Goal: Task Accomplishment & Management: Manage account settings

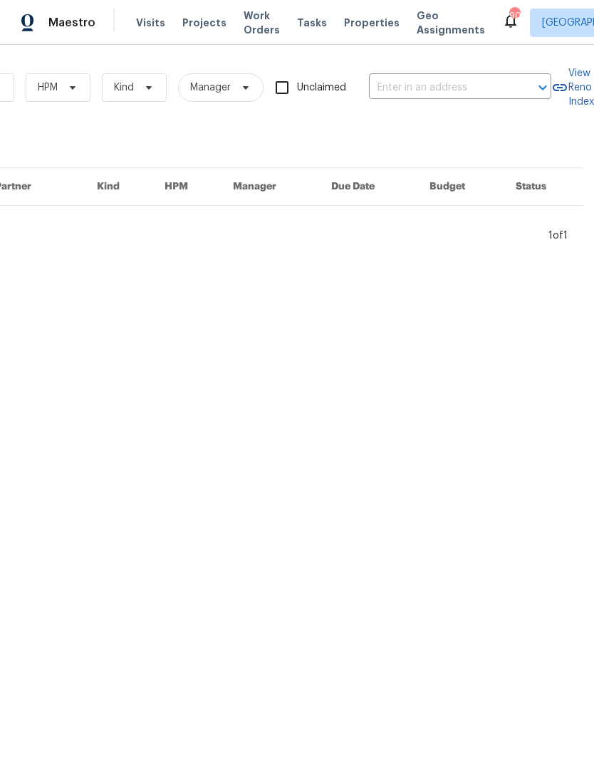
scroll to position [0, 234]
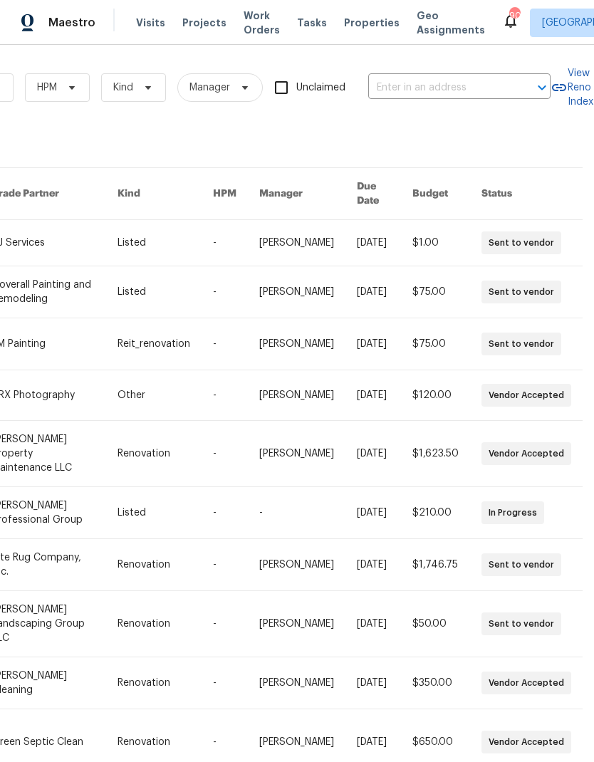
click at [452, 88] on input "text" at bounding box center [439, 88] width 142 height 22
type input "1040 d"
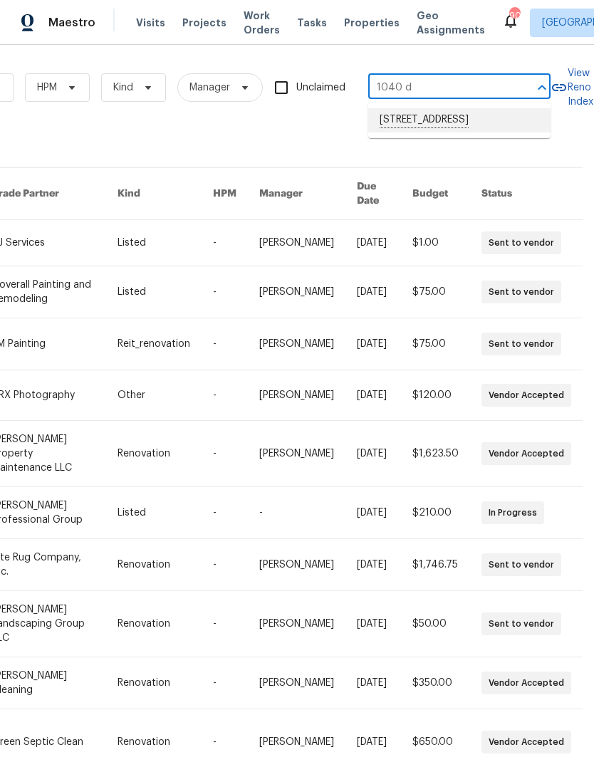
click at [406, 133] on li "1040 Double Tree Ln, Gallatin, TN 37066" at bounding box center [459, 120] width 182 height 24
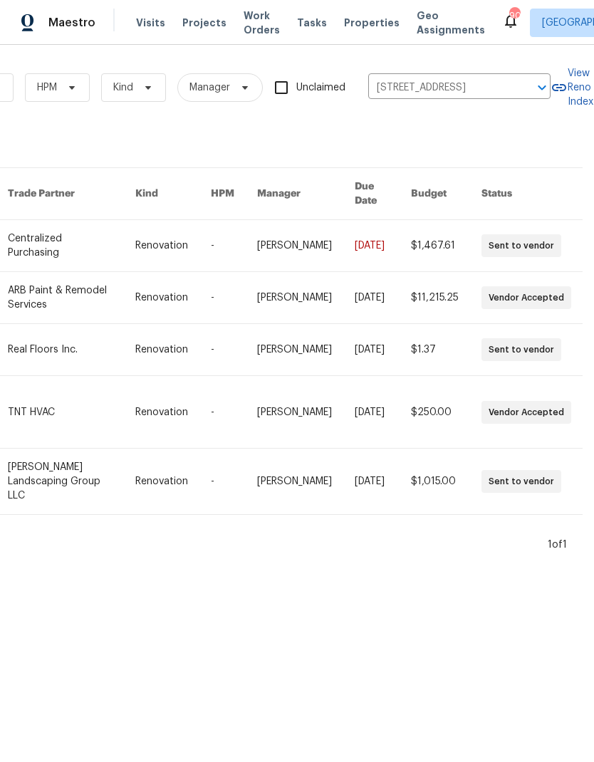
click at [78, 400] on link at bounding box center [72, 412] width 128 height 72
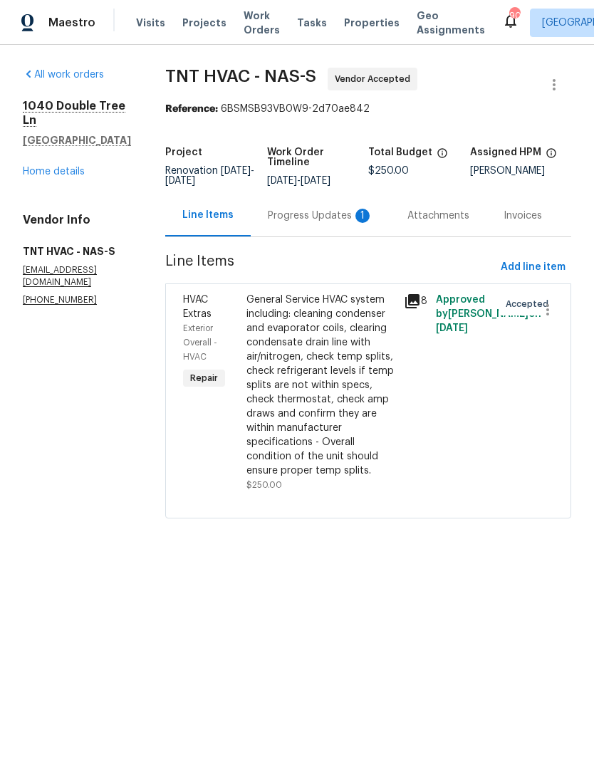
click at [258, 199] on div "Progress Updates 1" at bounding box center [321, 216] width 140 height 42
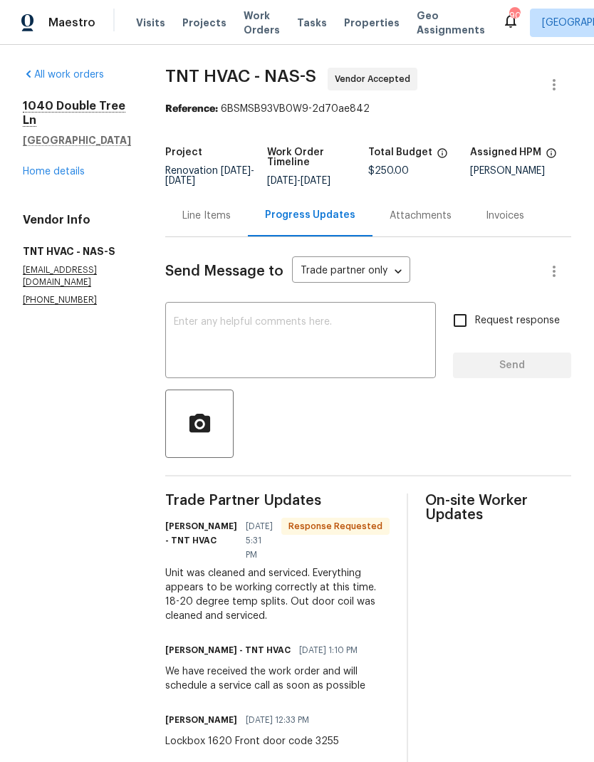
click at [187, 220] on div "Line Items" at bounding box center [206, 216] width 48 height 14
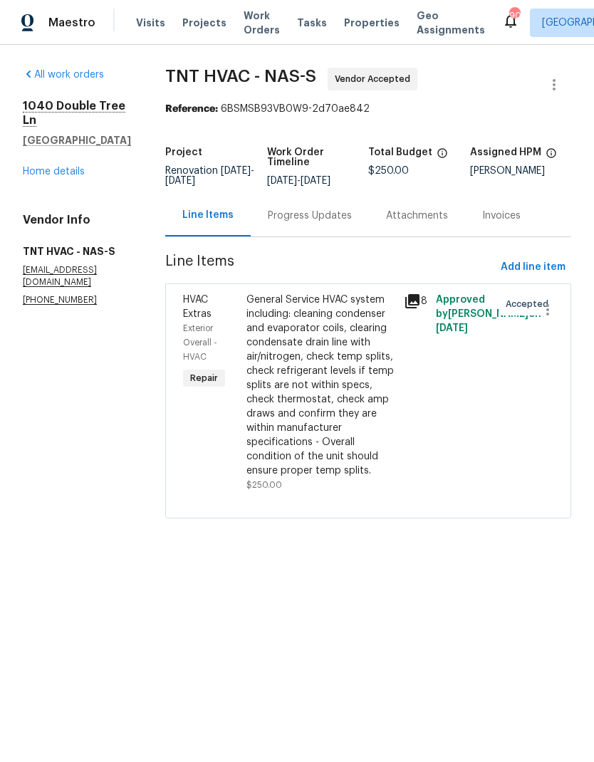
click at [273, 212] on div "Progress Updates" at bounding box center [310, 216] width 84 height 14
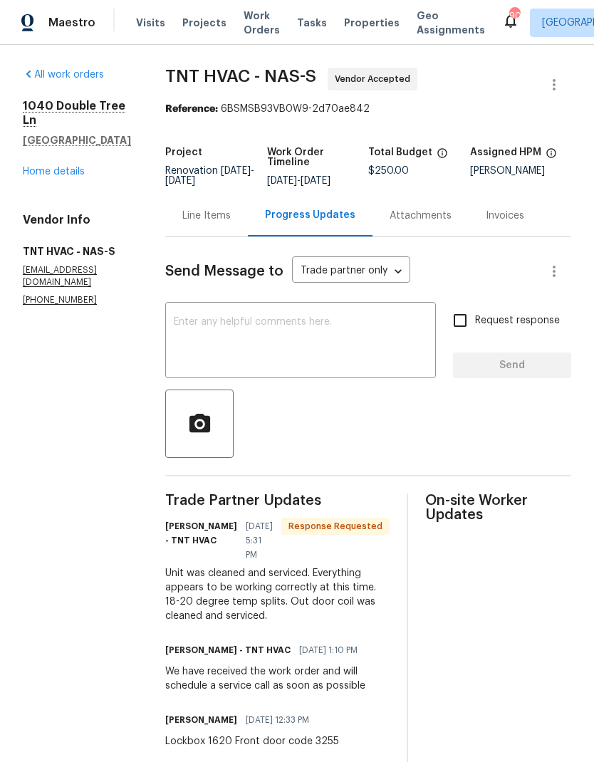
click at [242, 354] on textarea at bounding box center [301, 342] width 254 height 50
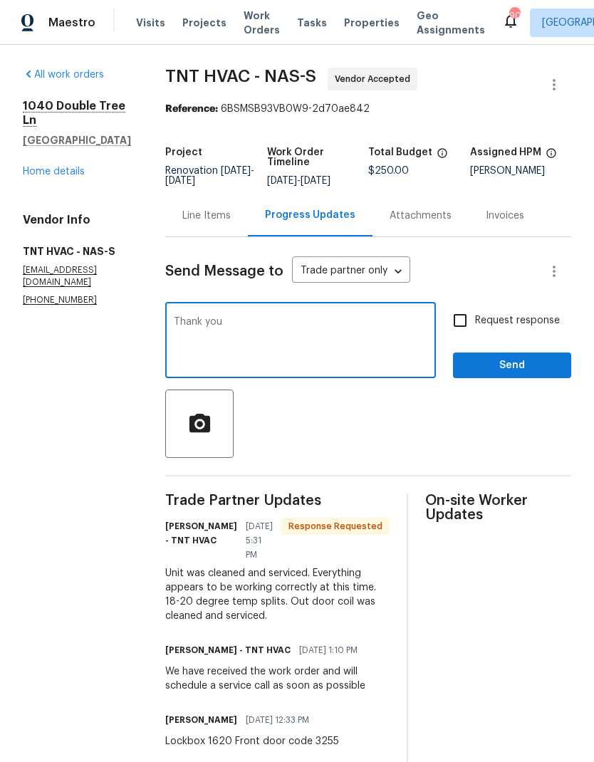
type textarea "Thank you"
click at [502, 366] on span "Send" at bounding box center [512, 366] width 95 height 18
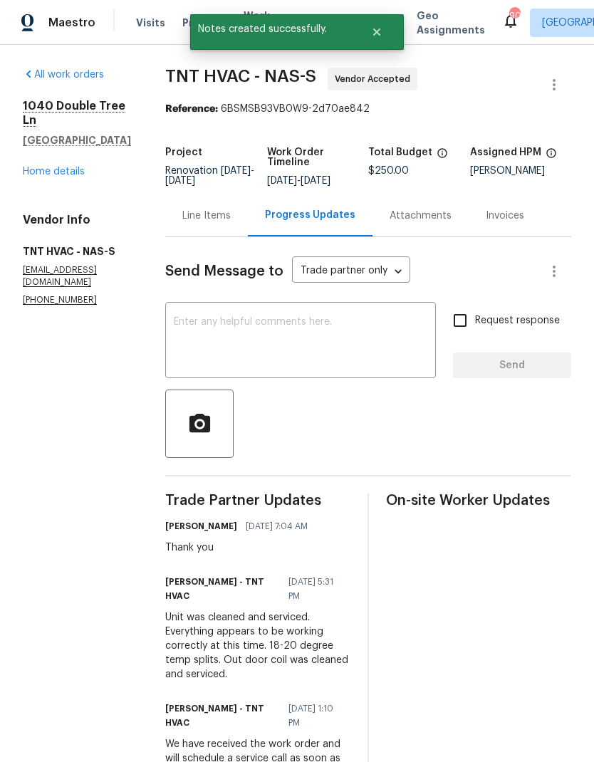
click at [207, 233] on div "Line Items" at bounding box center [206, 216] width 83 height 42
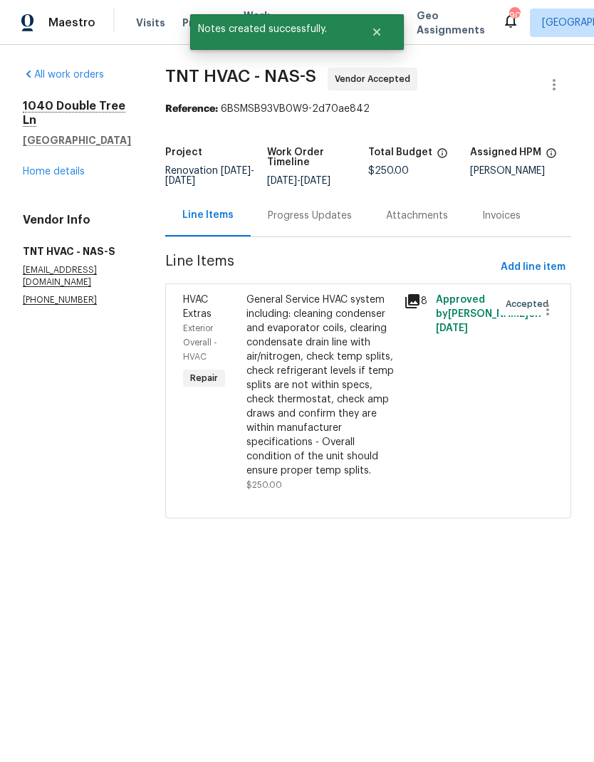
click at [279, 357] on div "General Service HVAC system including: cleaning condenser and evaporator coils,…" at bounding box center [322, 385] width 150 height 185
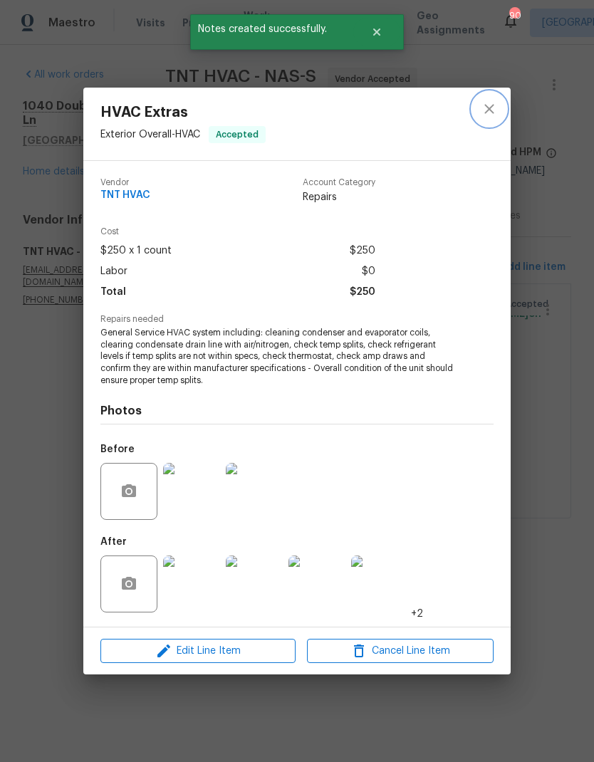
click at [489, 109] on icon "close" at bounding box center [488, 108] width 9 height 9
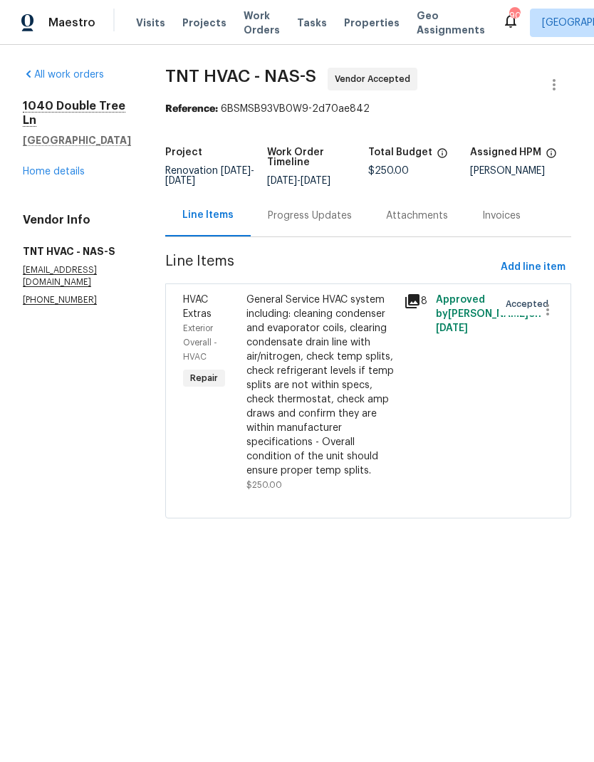
click at [257, 24] on span "Work Orders" at bounding box center [262, 23] width 36 height 28
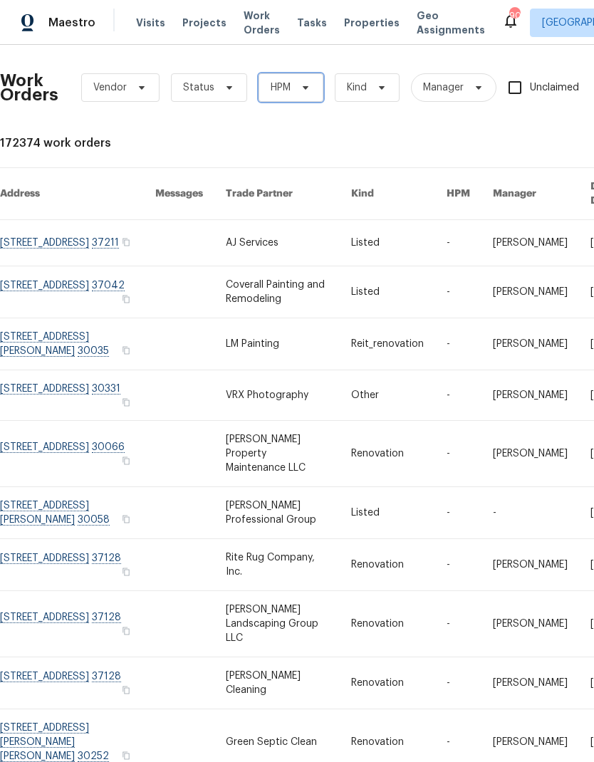
click at [289, 79] on span "HPM" at bounding box center [291, 87] width 65 height 28
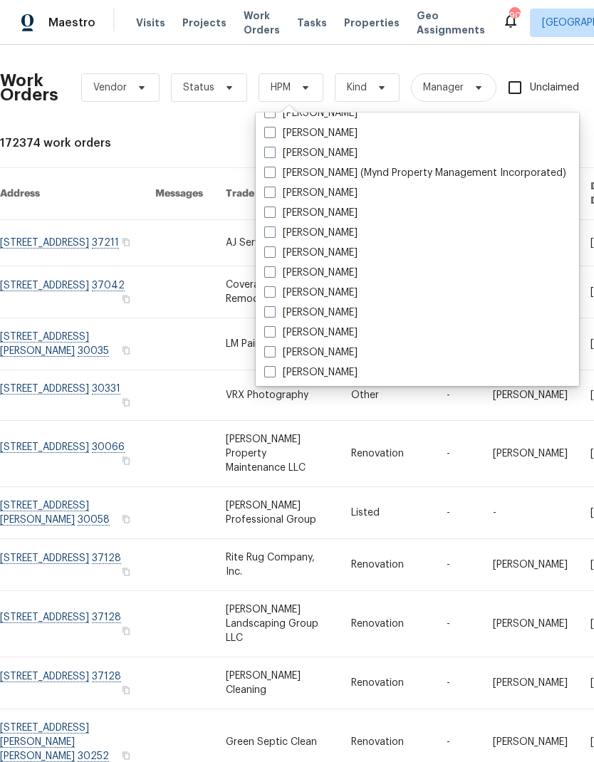
scroll to position [421, 0]
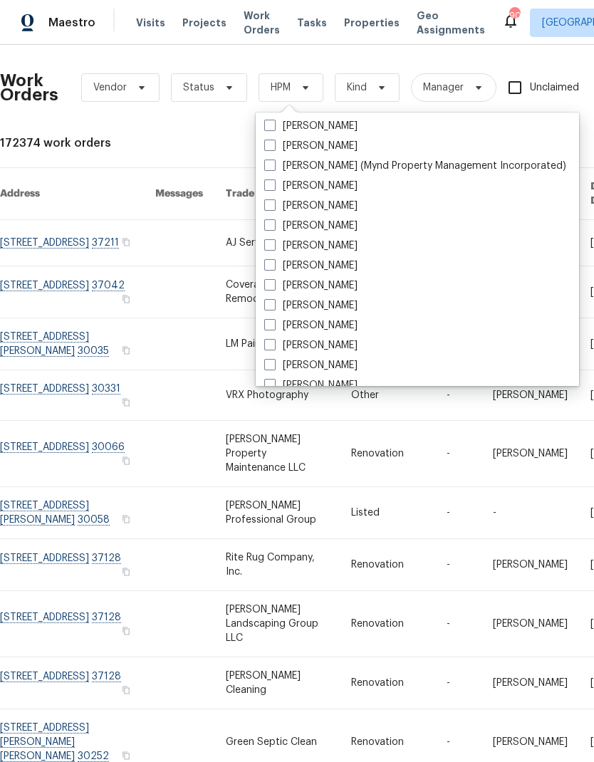
click at [269, 343] on span at bounding box center [269, 344] width 11 height 11
click at [269, 343] on input "[PERSON_NAME]" at bounding box center [268, 342] width 9 height 9
checkbox input "true"
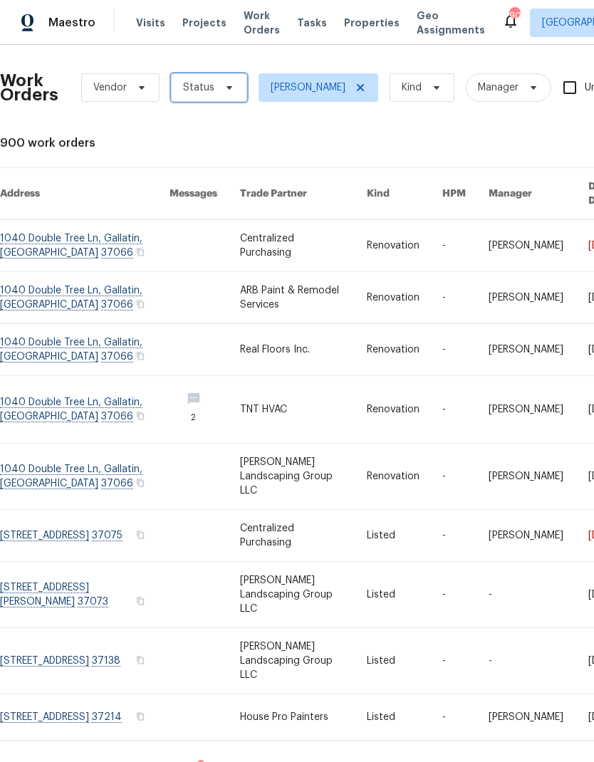
click at [207, 85] on span "Status" at bounding box center [198, 88] width 31 height 14
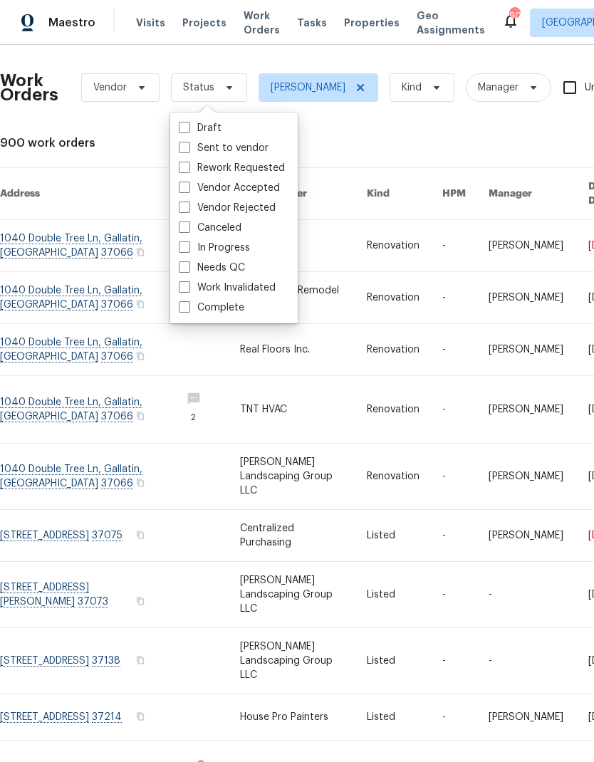
click at [192, 262] on label "Needs QC" at bounding box center [212, 268] width 66 height 14
click at [188, 262] on input "Needs QC" at bounding box center [183, 265] width 9 height 9
checkbox input "true"
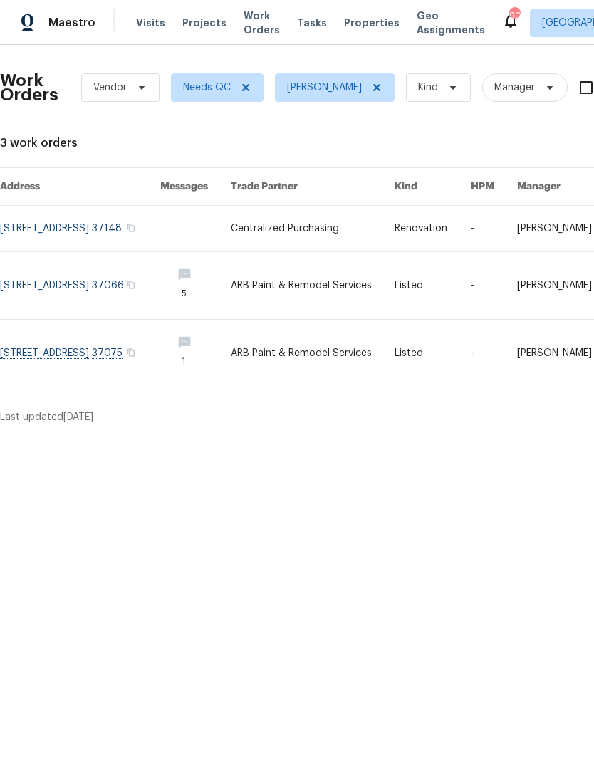
click at [309, 288] on link at bounding box center [313, 285] width 165 height 67
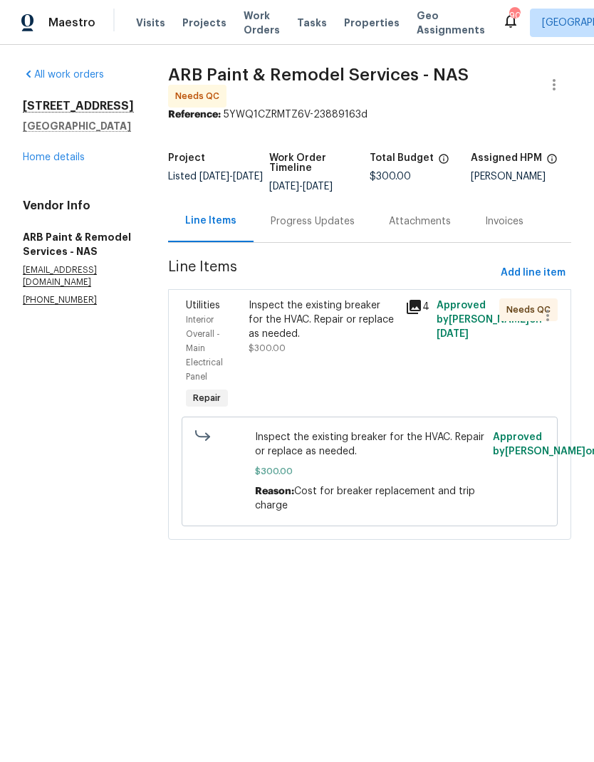
click at [304, 337] on div "Inspect the existing breaker for the HVAC. Repair or replace as needed. $300.00" at bounding box center [323, 327] width 148 height 57
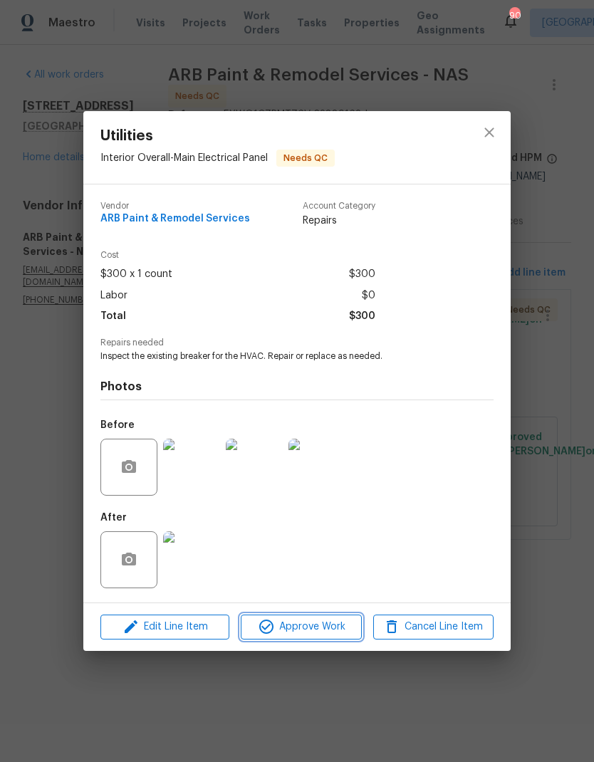
click at [288, 623] on span "Approve Work" at bounding box center [301, 627] width 112 height 18
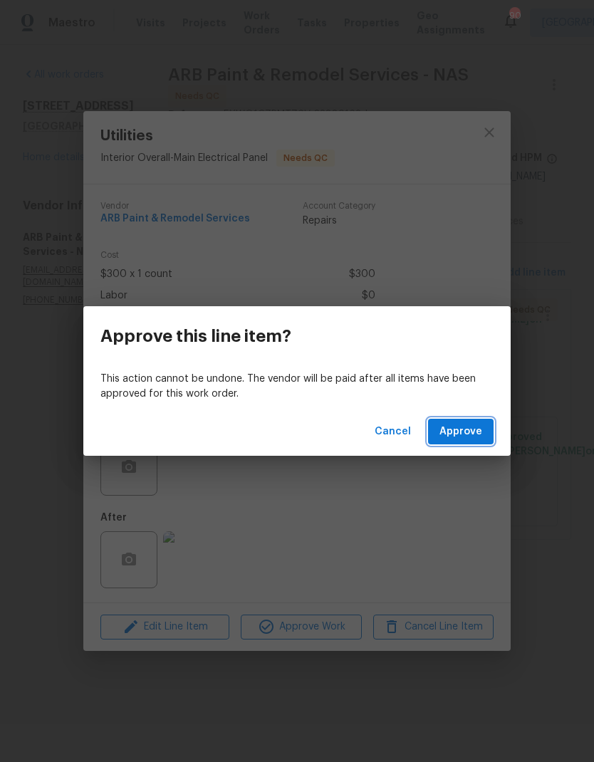
click at [461, 427] on span "Approve" at bounding box center [461, 432] width 43 height 18
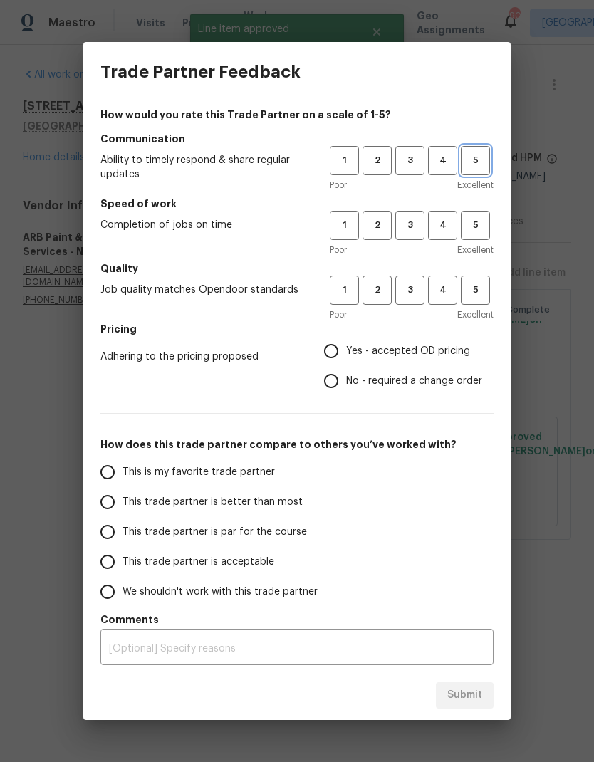
click at [476, 161] on span "5" at bounding box center [475, 160] width 26 height 16
click at [472, 217] on button "5" at bounding box center [475, 225] width 29 height 29
click at [482, 287] on span "5" at bounding box center [475, 290] width 26 height 16
click at [347, 343] on label "Yes - accepted OD pricing" at bounding box center [399, 351] width 166 height 30
click at [346, 343] on input "Yes - accepted OD pricing" at bounding box center [331, 351] width 30 height 30
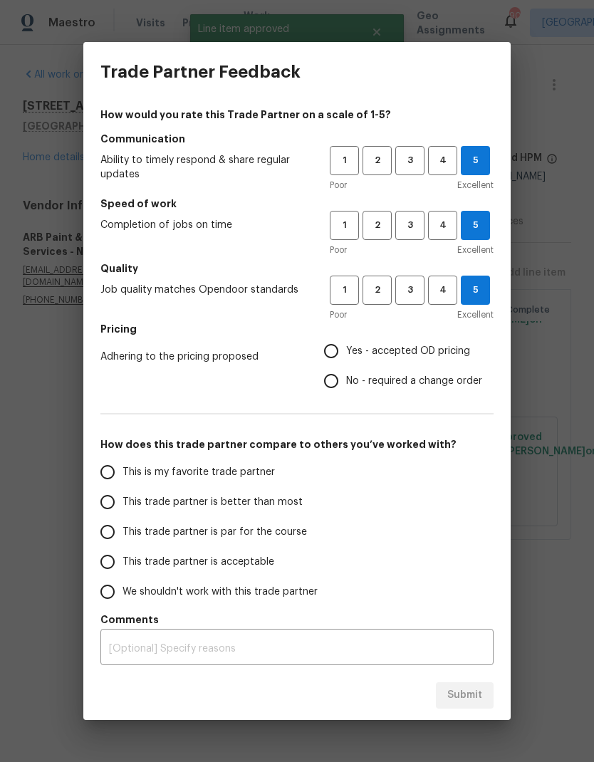
radio input "true"
click at [109, 470] on input "This is my favorite trade partner" at bounding box center [108, 472] width 30 height 30
click at [460, 697] on span "Submit" at bounding box center [464, 696] width 35 height 18
radio input "true"
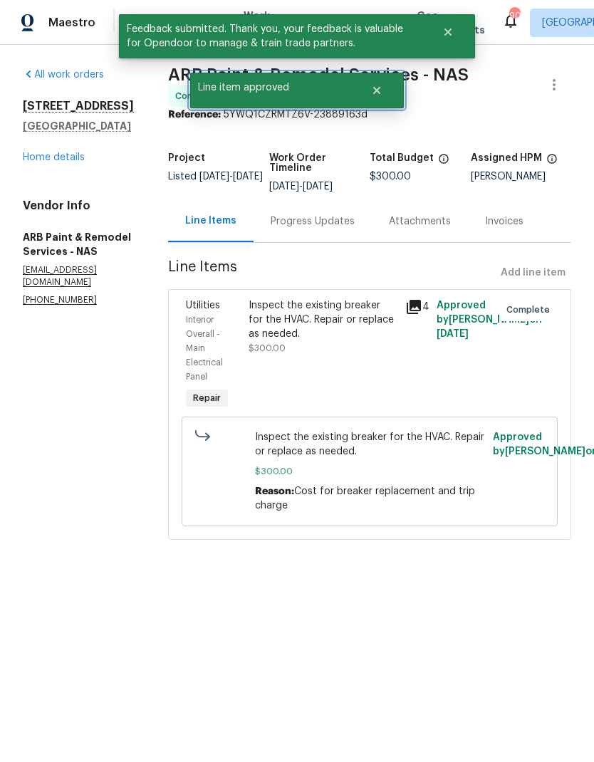
click at [376, 93] on icon "Close" at bounding box center [376, 90] width 11 height 11
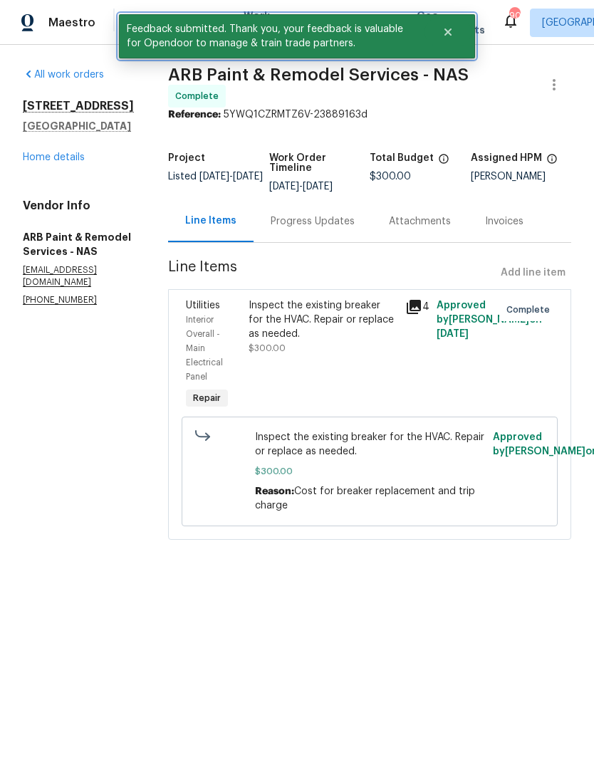
click at [450, 31] on icon "Close" at bounding box center [448, 31] width 7 height 7
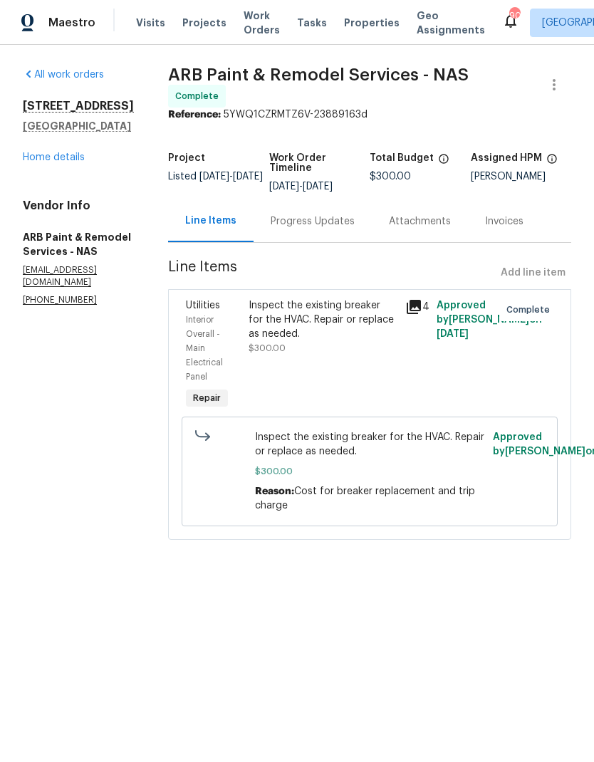
click at [252, 11] on span "Work Orders" at bounding box center [262, 23] width 36 height 28
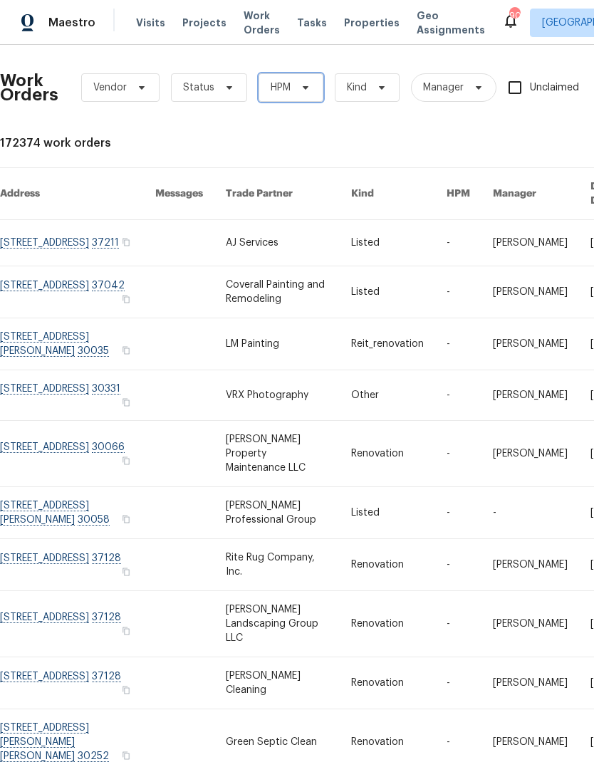
click at [287, 89] on span "HPM" at bounding box center [281, 88] width 20 height 14
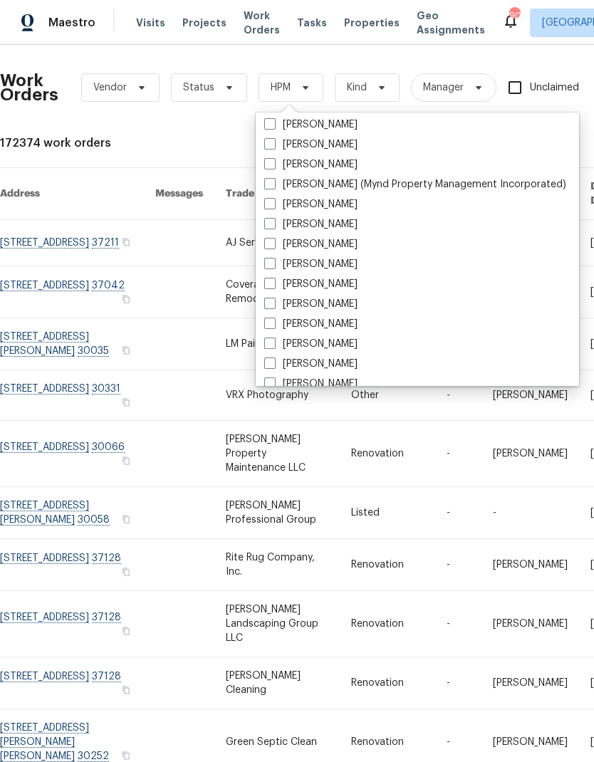
scroll to position [403, 0]
click at [270, 368] on span at bounding box center [269, 362] width 11 height 11
click at [270, 365] on input "[PERSON_NAME]" at bounding box center [268, 360] width 9 height 9
checkbox input "true"
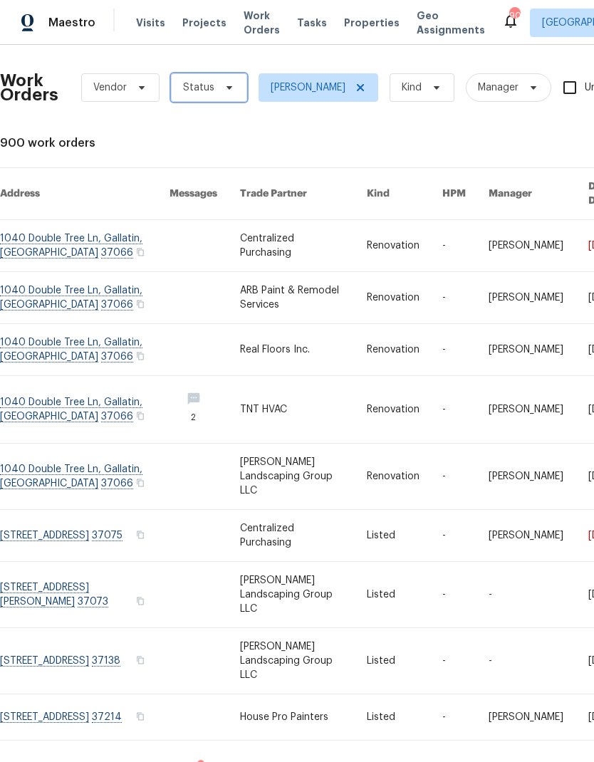
click at [205, 83] on span "Status" at bounding box center [198, 88] width 31 height 14
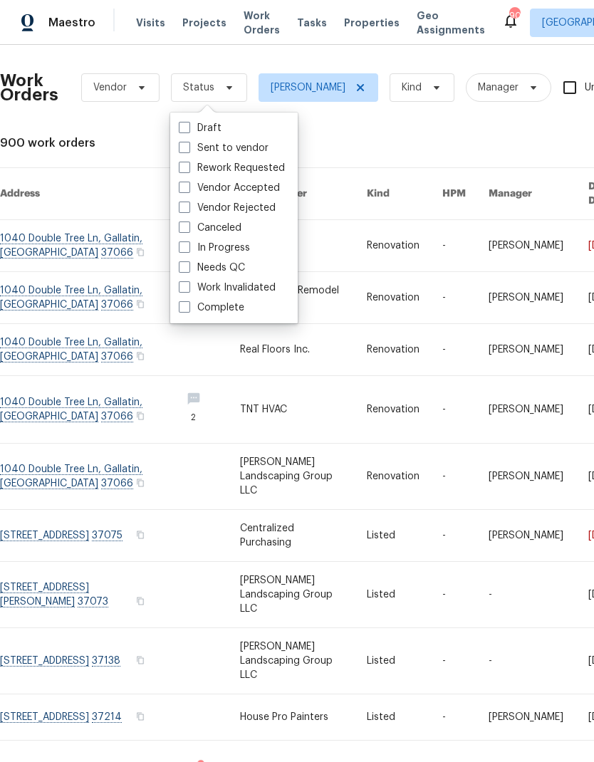
click at [188, 268] on span at bounding box center [184, 266] width 11 height 11
click at [188, 268] on input "Needs QC" at bounding box center [183, 265] width 9 height 9
checkbox input "true"
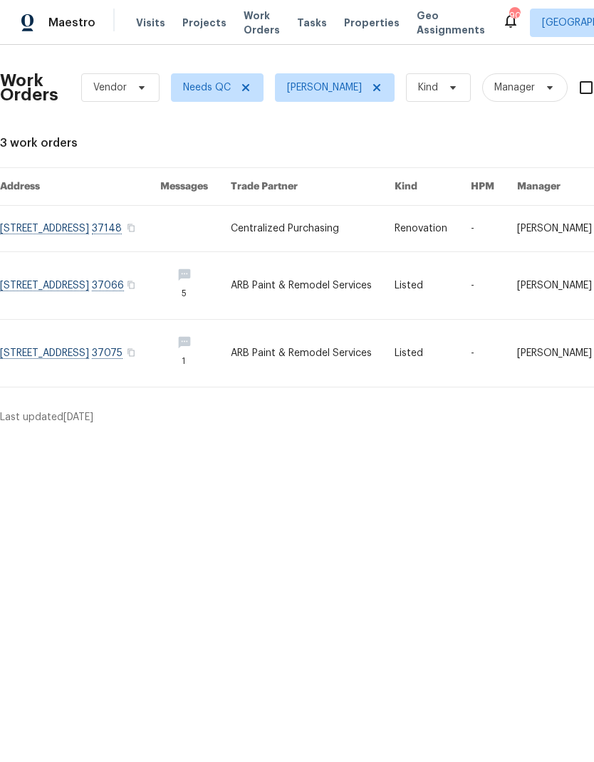
click at [304, 364] on link at bounding box center [313, 353] width 165 height 67
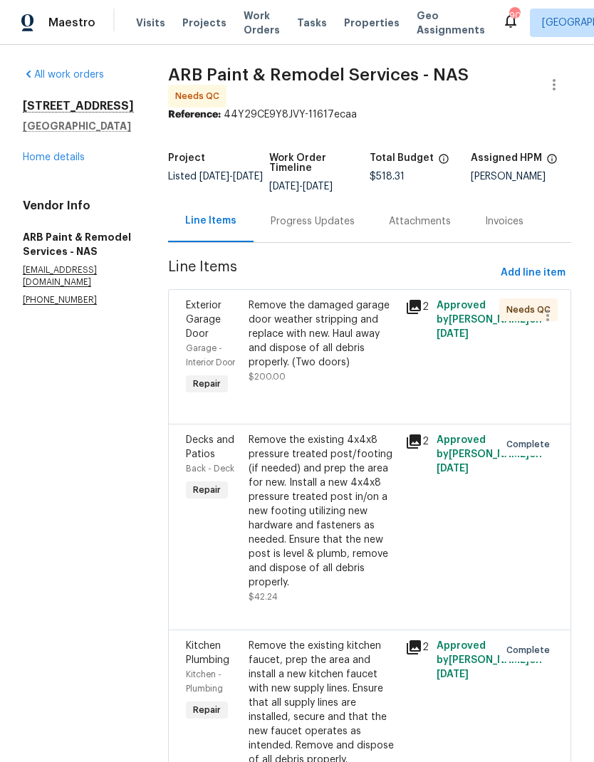
click at [309, 341] on div "Remove the damaged garage door weather stripping and replace with new. Haul awa…" at bounding box center [323, 334] width 148 height 71
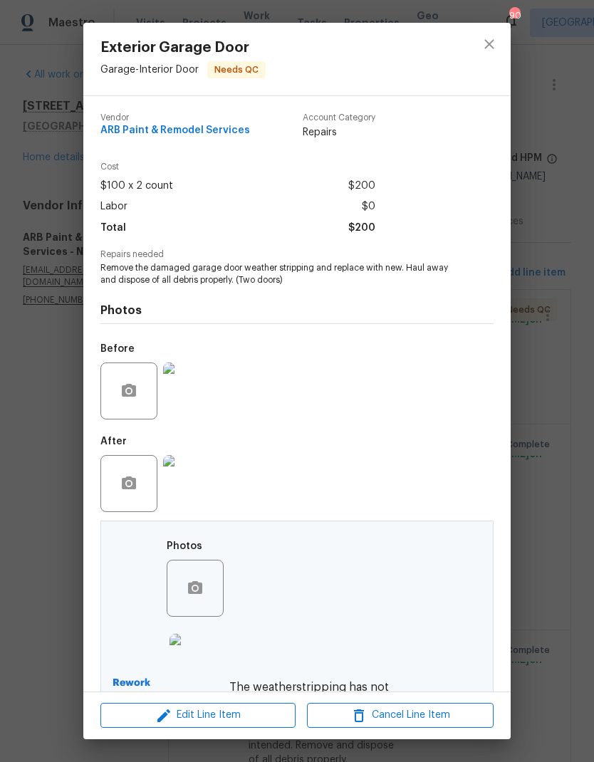
click at [199, 669] on img at bounding box center [198, 662] width 57 height 57
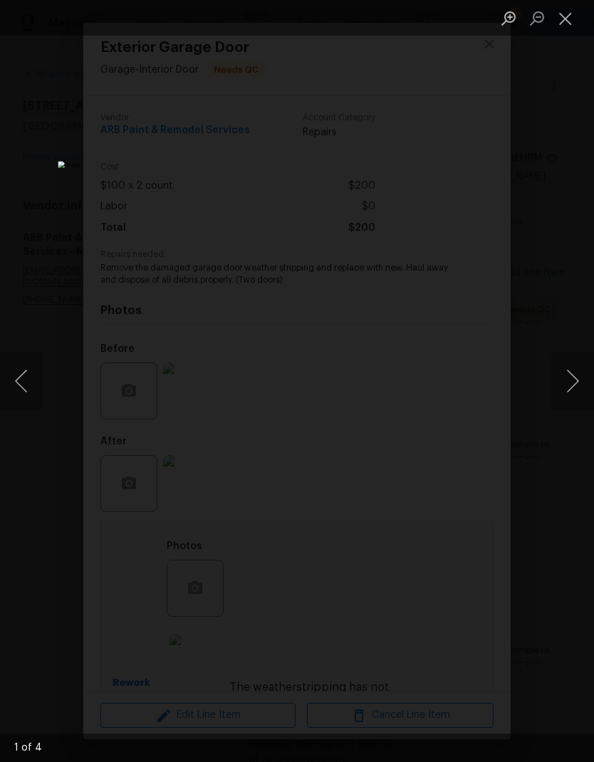
click at [559, 18] on button "Close lightbox" at bounding box center [565, 18] width 28 height 25
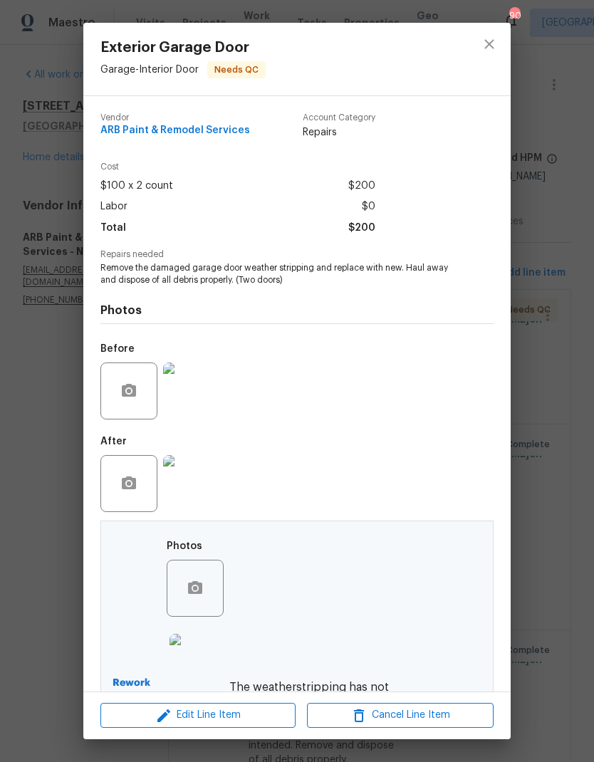
click at [199, 655] on img at bounding box center [198, 662] width 57 height 57
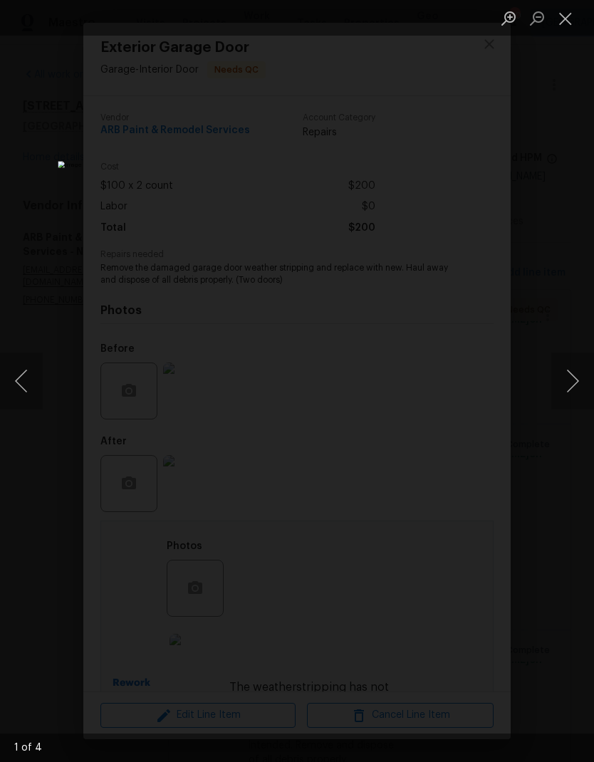
click at [557, 19] on button "Close lightbox" at bounding box center [565, 18] width 28 height 25
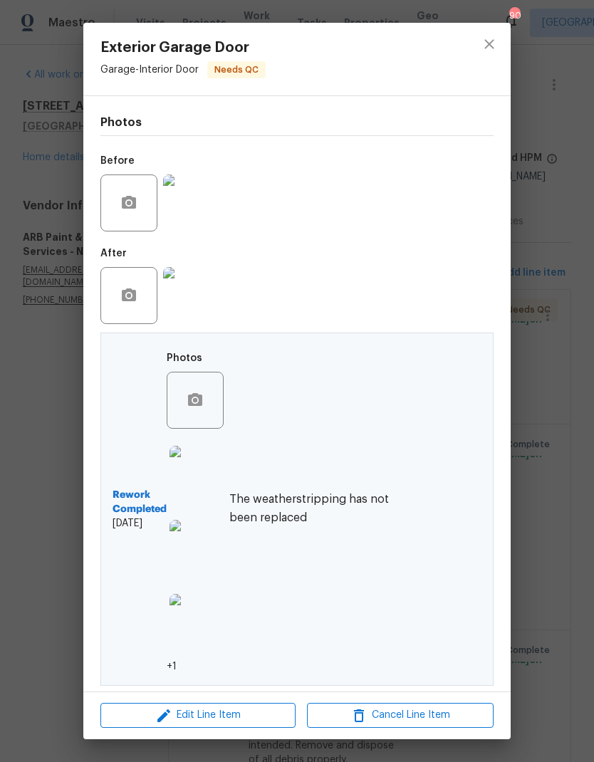
scroll to position [191, 0]
click at [494, 34] on button "close" at bounding box center [489, 44] width 34 height 34
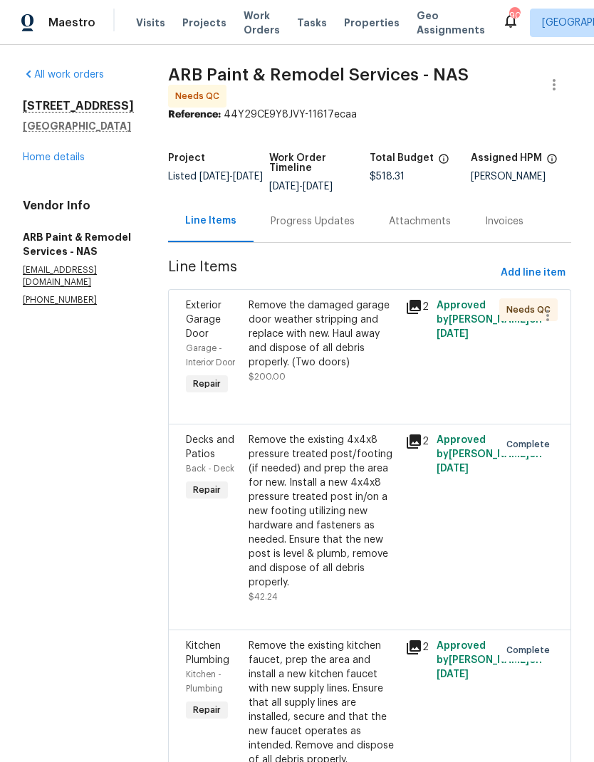
click at [41, 162] on link "Home details" at bounding box center [54, 157] width 62 height 10
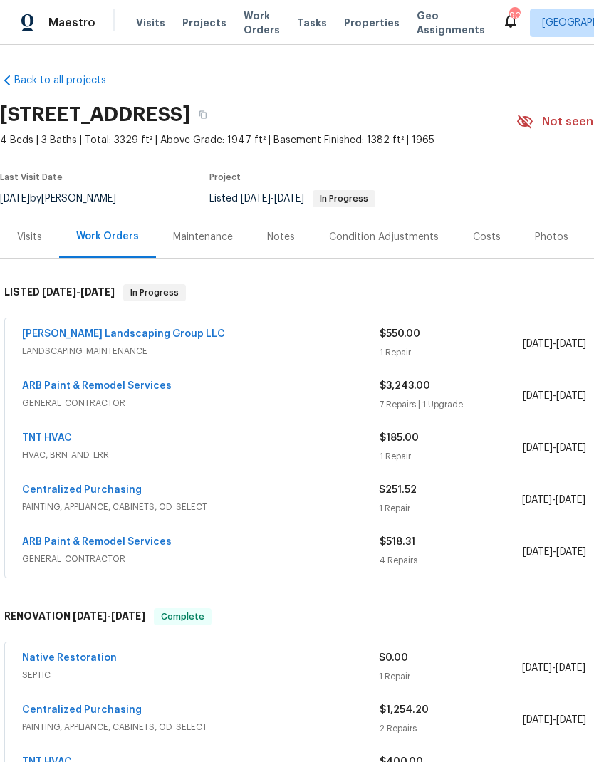
click at [48, 425] on div "TNT HVAC HVAC, BRN_AND_LRR $185.00 1 Repair 8/20/2025 - 8/23/2025 In Progress" at bounding box center [402, 447] width 795 height 51
click at [46, 439] on link "TNT HVAC" at bounding box center [47, 438] width 50 height 10
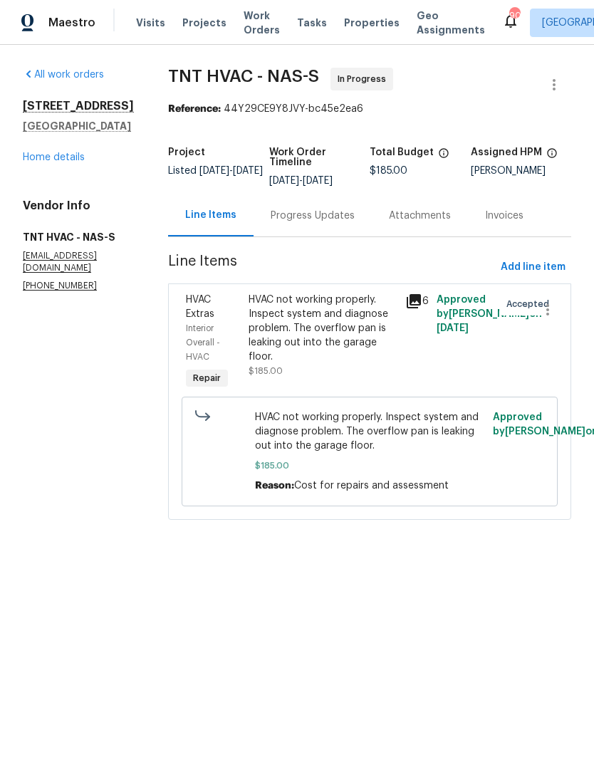
click at [274, 219] on div "Progress Updates" at bounding box center [313, 216] width 84 height 14
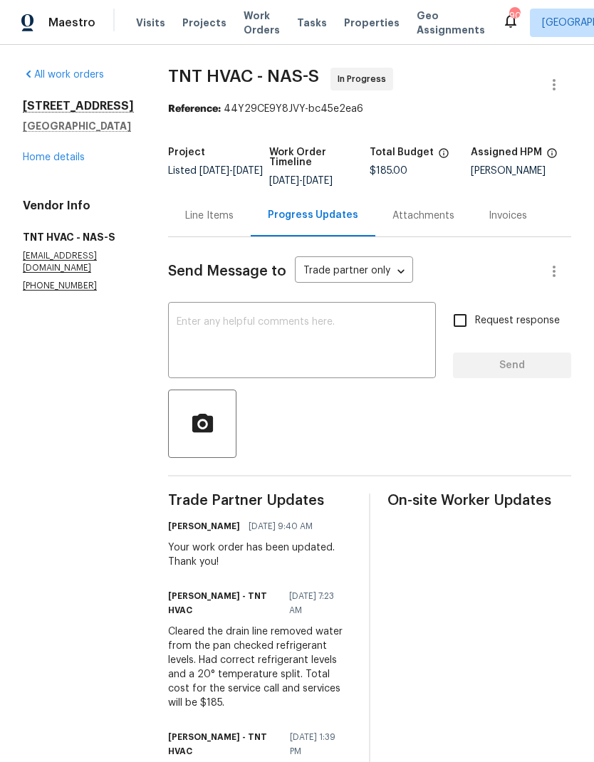
click at [192, 231] on div "Line Items" at bounding box center [209, 216] width 83 height 42
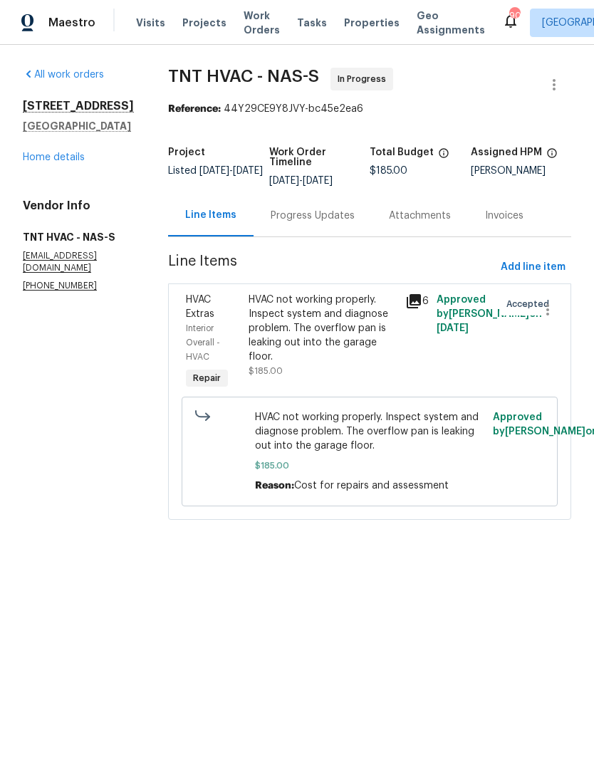
click at [259, 31] on span "Work Orders" at bounding box center [262, 23] width 36 height 28
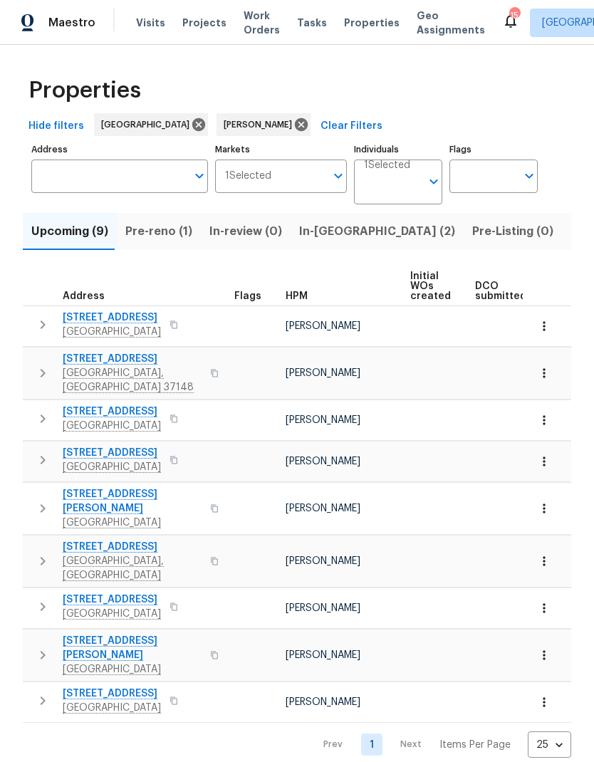
click at [136, 234] on span "Pre-reno (1)" at bounding box center [158, 232] width 67 height 20
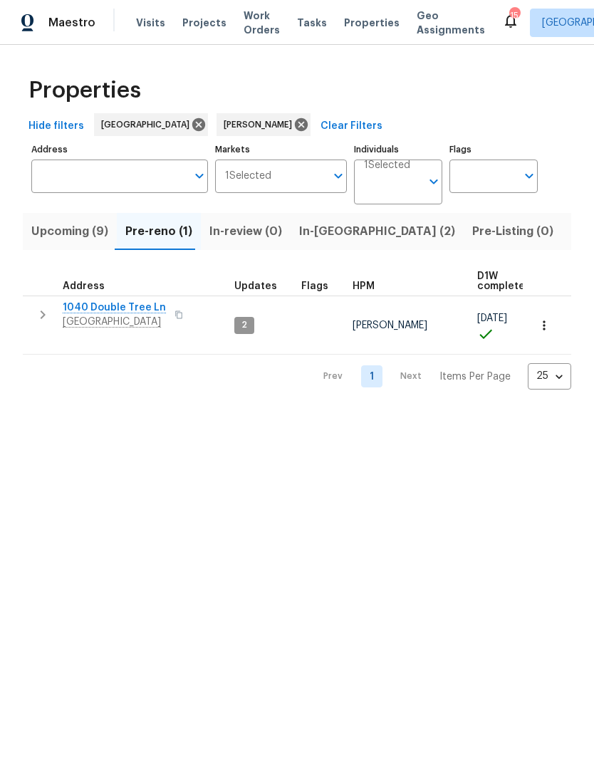
click at [34, 313] on icon "button" at bounding box center [42, 314] width 17 height 17
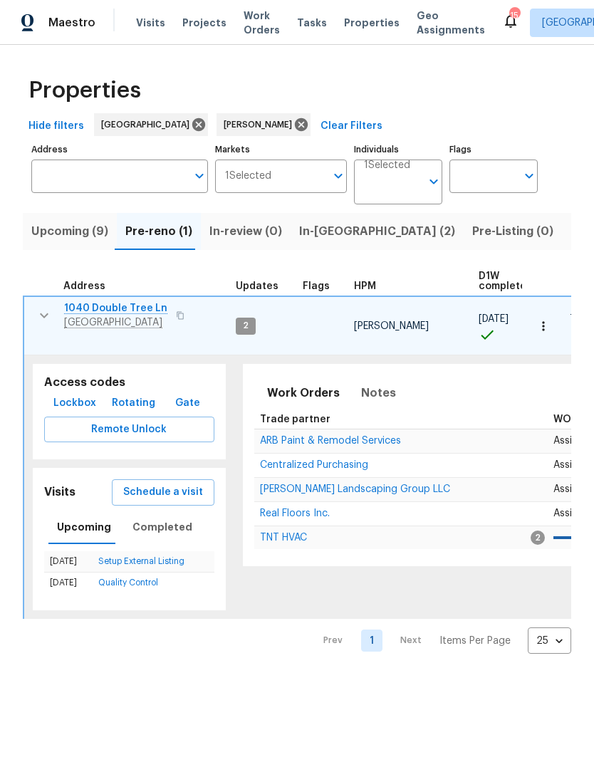
click at [269, 436] on span "ARB Paint & Remodel Services" at bounding box center [330, 441] width 141 height 10
click at [562, 247] on button "Listed (11)" at bounding box center [598, 231] width 73 height 37
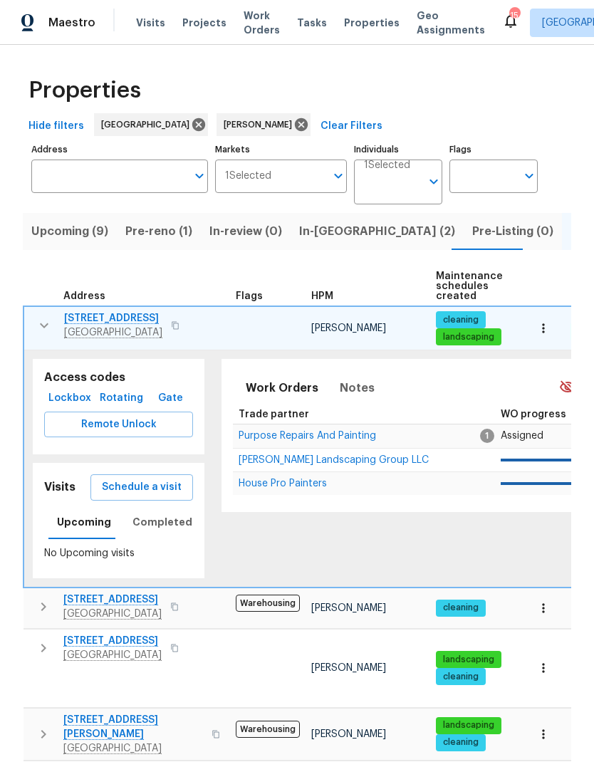
click at [47, 326] on icon "button" at bounding box center [44, 325] width 17 height 17
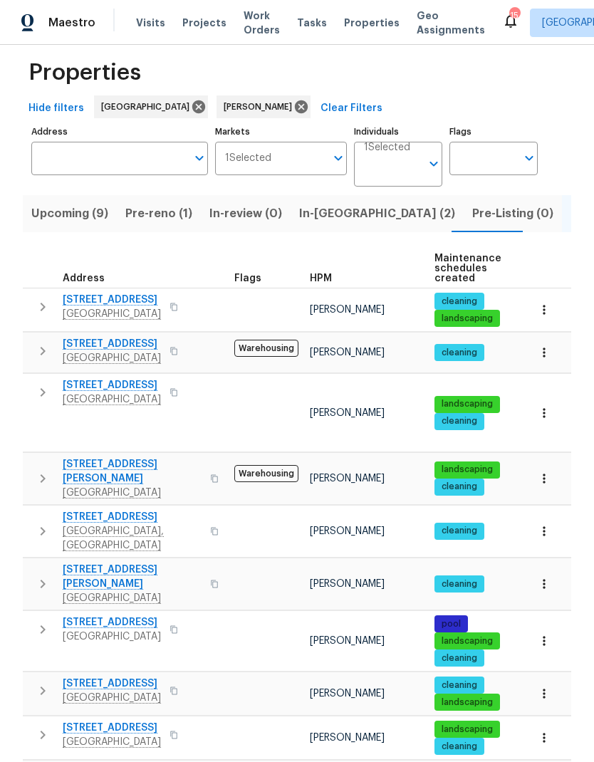
scroll to position [15, 0]
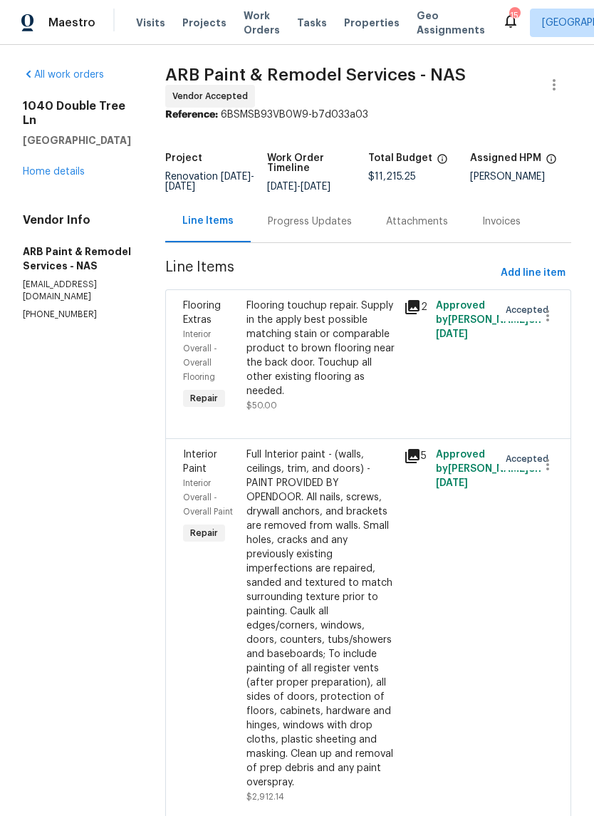
click at [296, 220] on div "Progress Updates" at bounding box center [310, 221] width 84 height 14
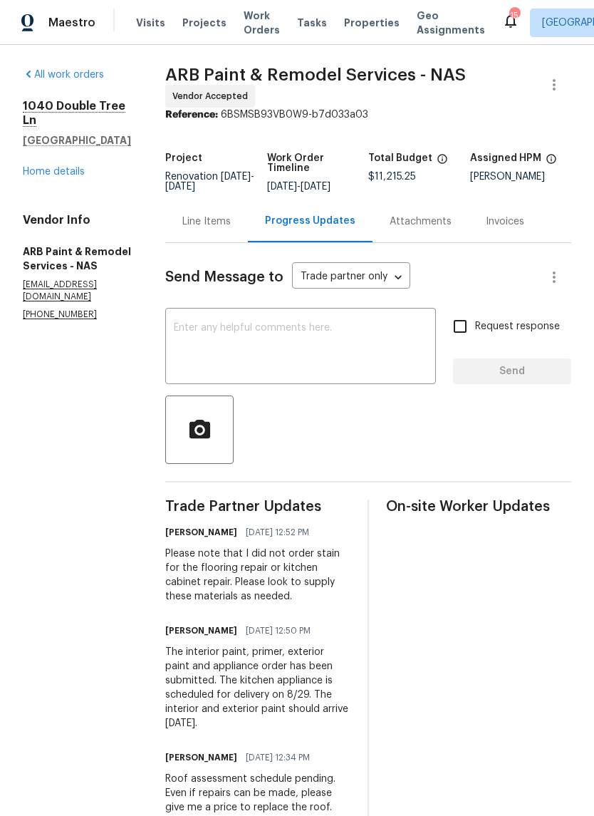
click at [213, 340] on textarea at bounding box center [301, 348] width 254 height 50
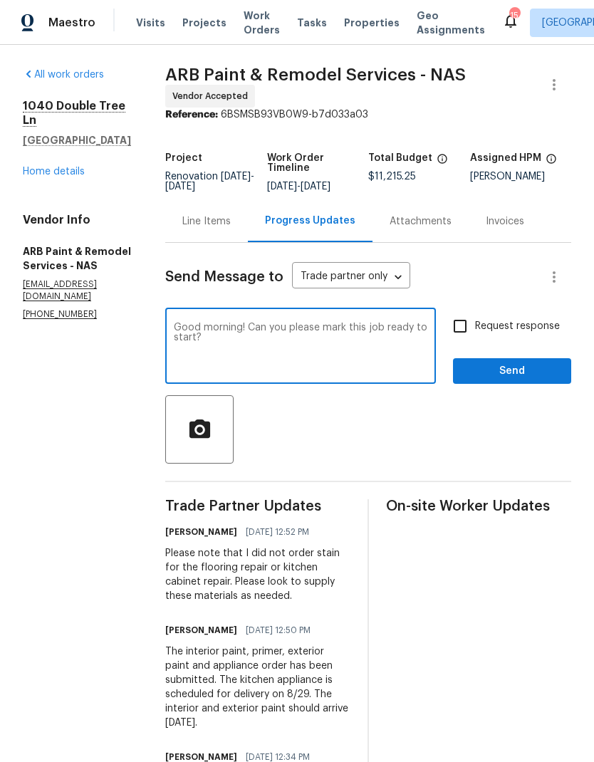
type textarea "Good morning! Can you please mark this job ready to start?"
click at [475, 323] on input "Request response" at bounding box center [460, 326] width 30 height 30
checkbox input "true"
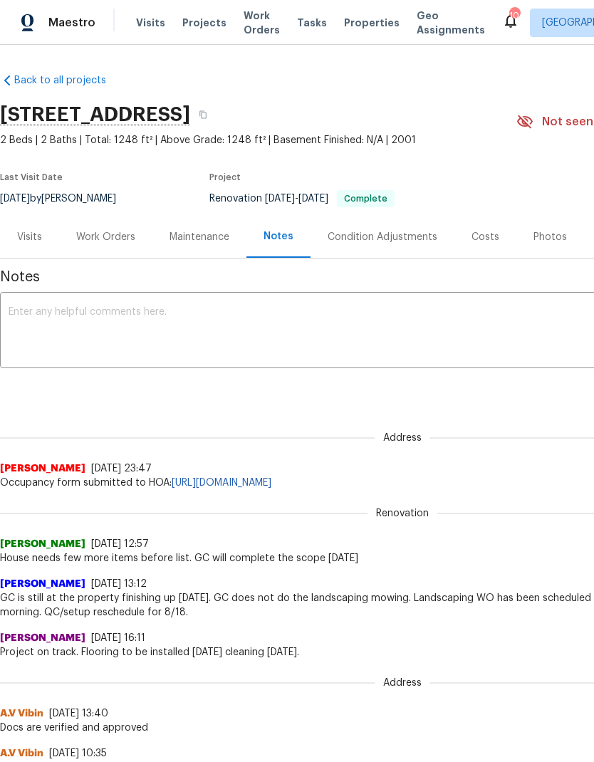
click at [252, 33] on span "Work Orders" at bounding box center [262, 23] width 36 height 28
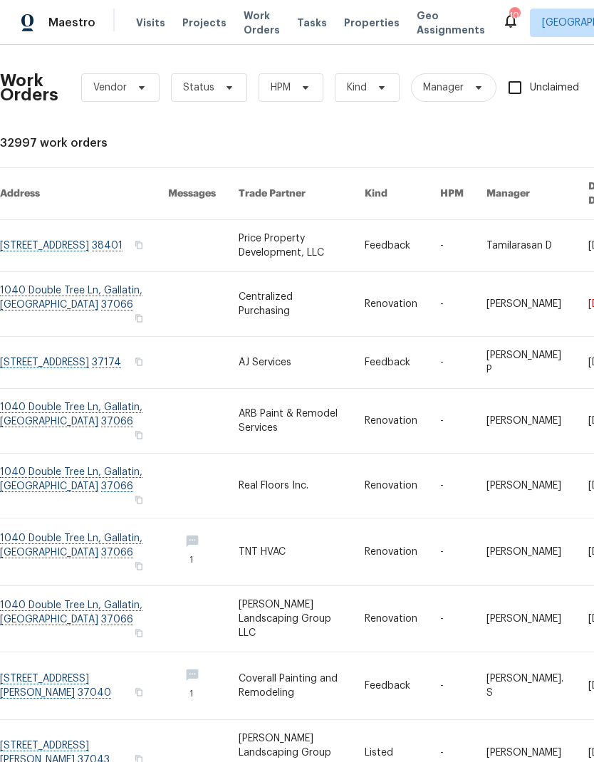
scroll to position [43, 0]
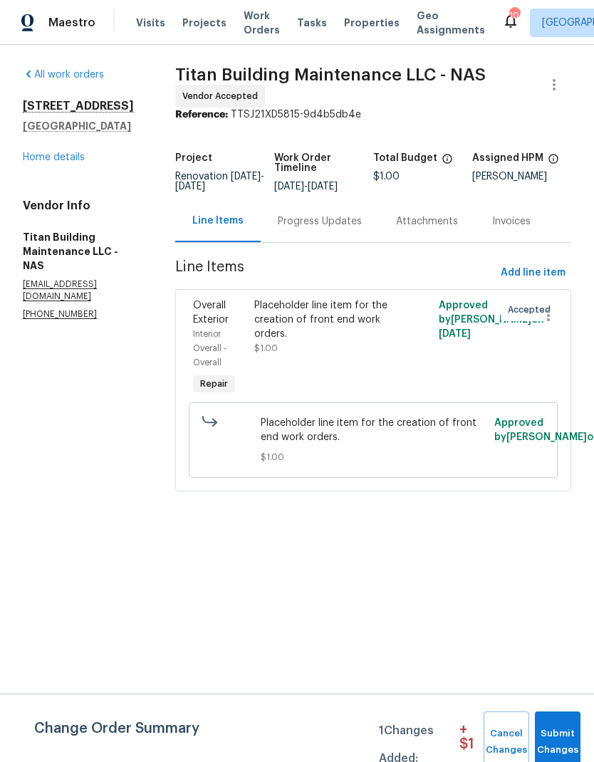
click at [249, 24] on span "Work Orders" at bounding box center [262, 23] width 36 height 28
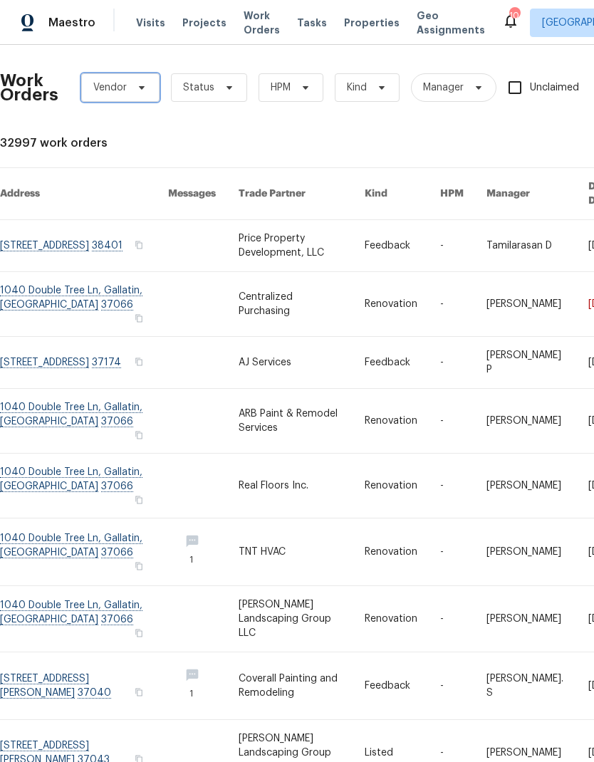
click at [118, 88] on span "Vendor" at bounding box center [109, 88] width 33 height 14
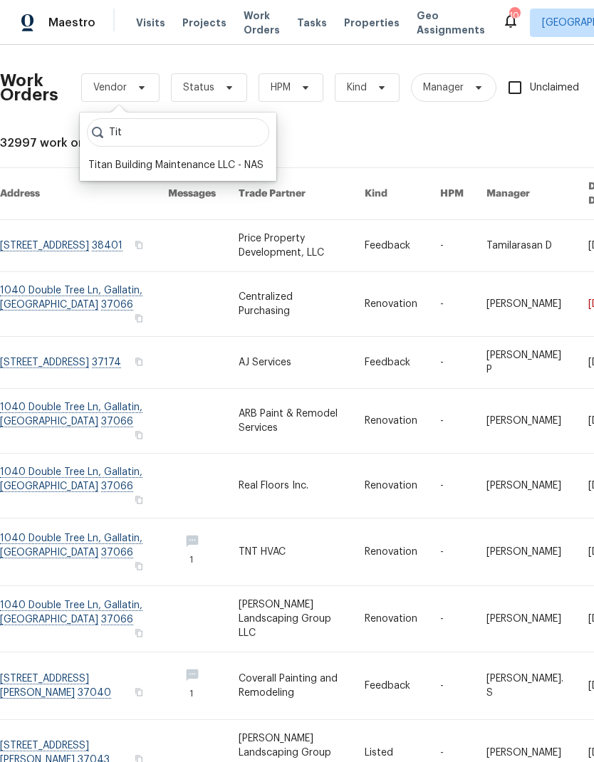
type input "Tit"
click at [105, 162] on div "Titan Building Maintenance LLC - NAS" at bounding box center [175, 165] width 175 height 14
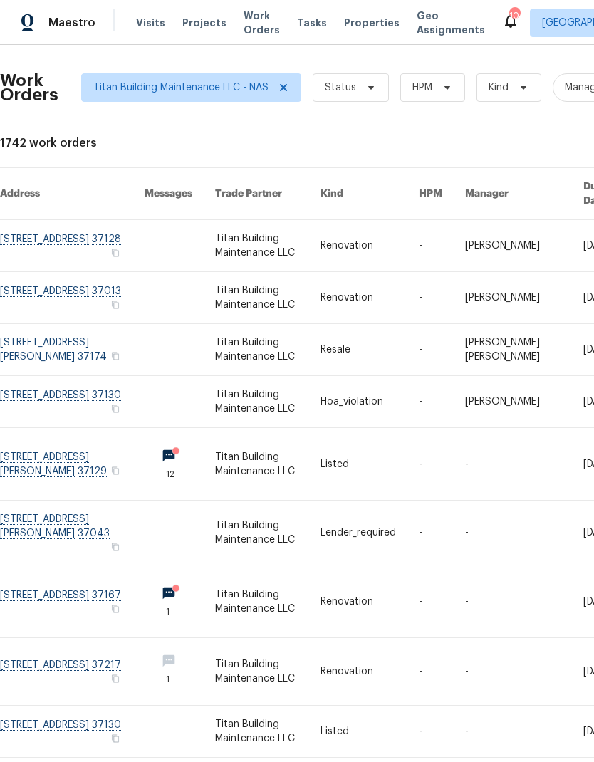
click at [350, 388] on link at bounding box center [370, 401] width 98 height 51
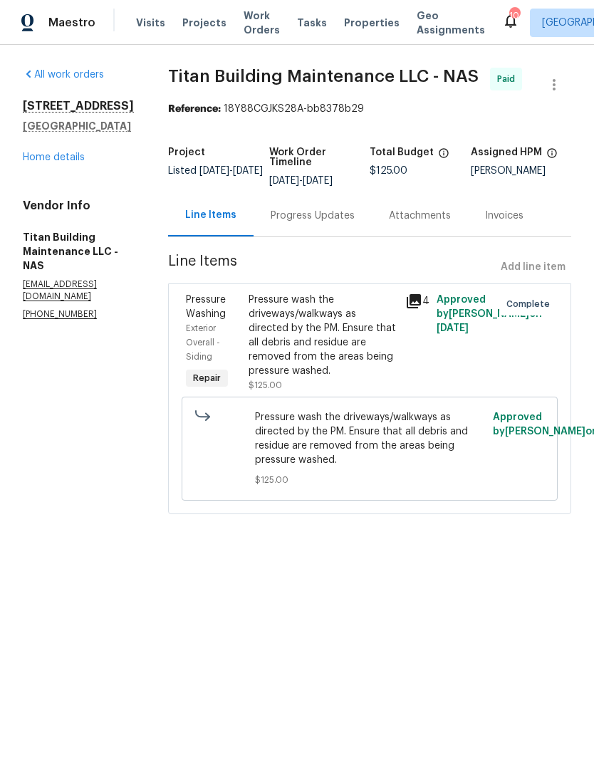
click at [289, 333] on div "Pressure wash the driveways/walkways as directed by the PM. Ensure that all deb…" at bounding box center [323, 335] width 148 height 85
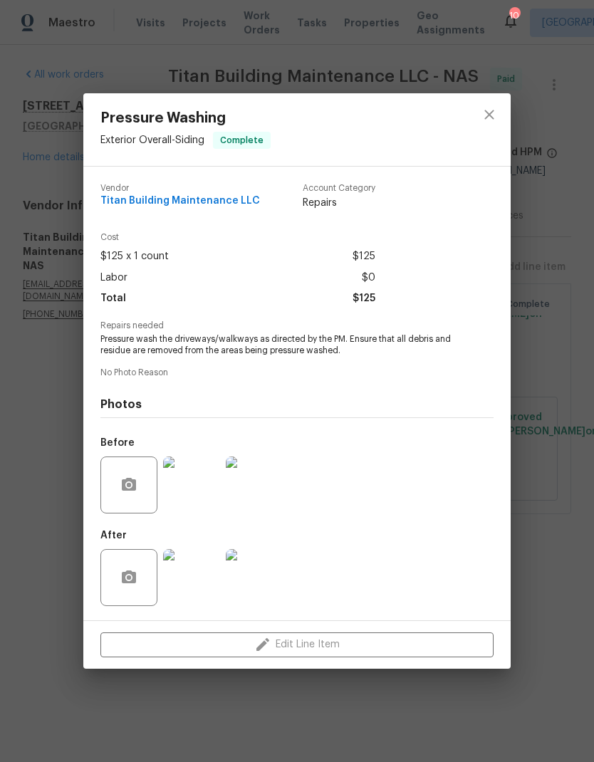
click at [189, 579] on img at bounding box center [191, 577] width 57 height 57
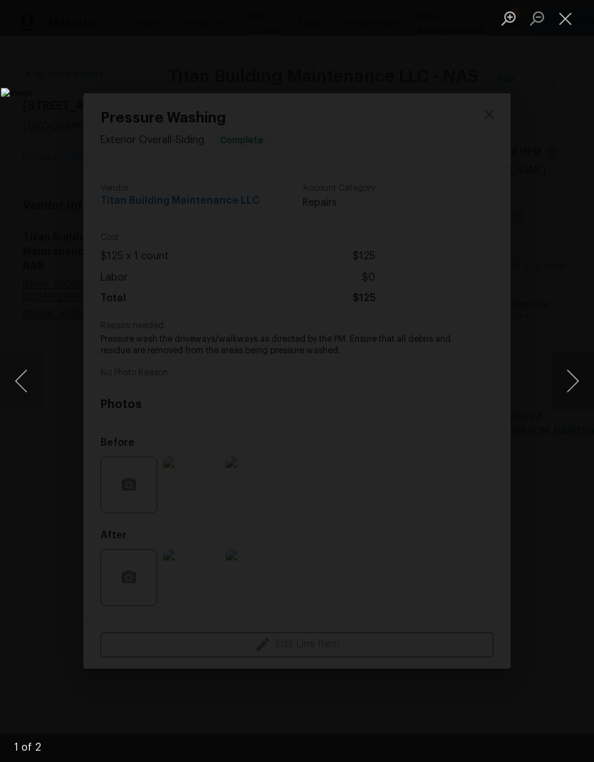
click at [568, 384] on button "Next image" at bounding box center [572, 381] width 43 height 57
click at [554, 23] on button "Close lightbox" at bounding box center [565, 18] width 28 height 25
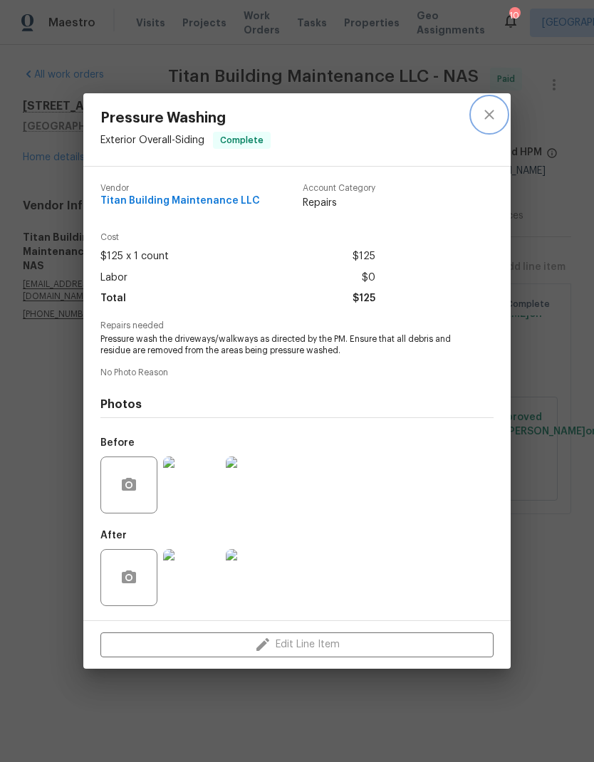
click at [497, 108] on icon "close" at bounding box center [489, 114] width 17 height 17
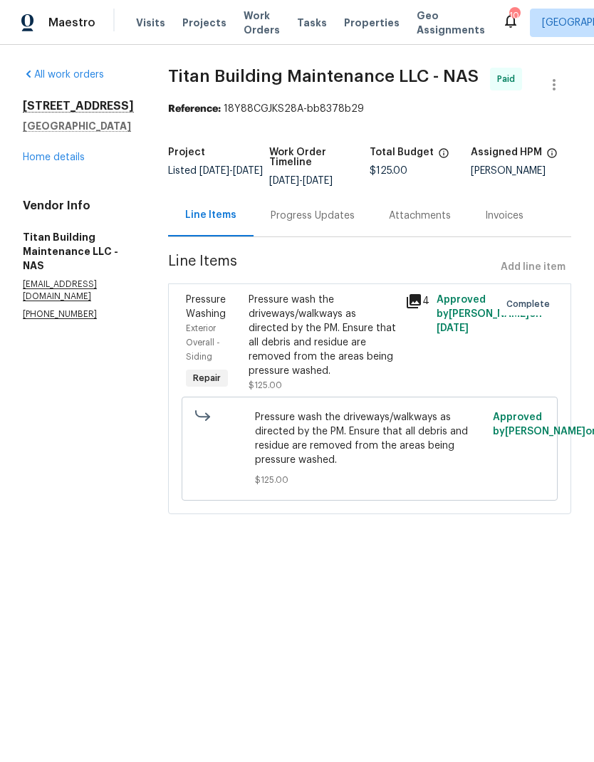
click at [273, 207] on div "Progress Updates" at bounding box center [313, 216] width 118 height 42
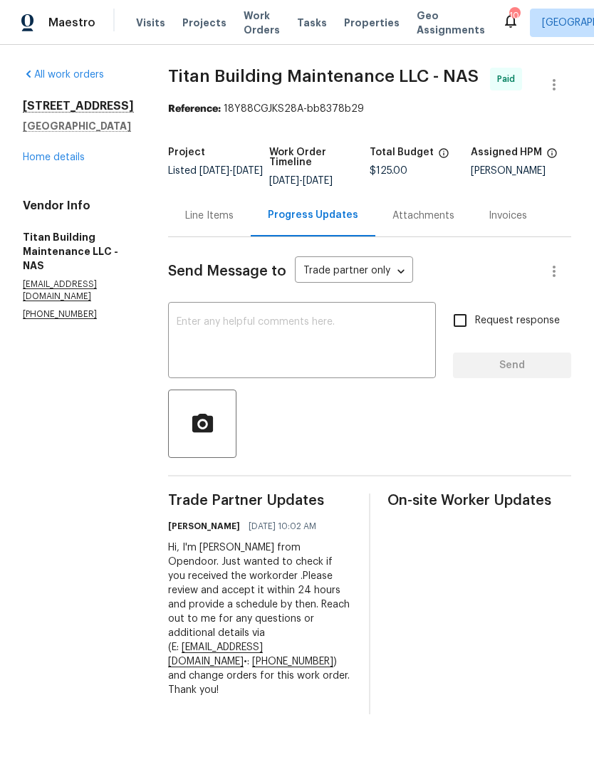
click at [185, 215] on div "Line Items" at bounding box center [209, 216] width 48 height 14
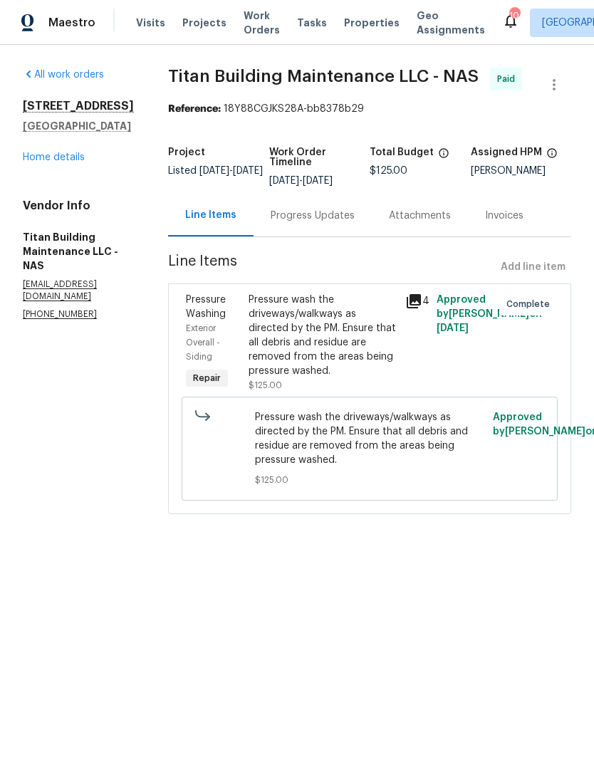
click at [257, 18] on span "Work Orders" at bounding box center [262, 23] width 36 height 28
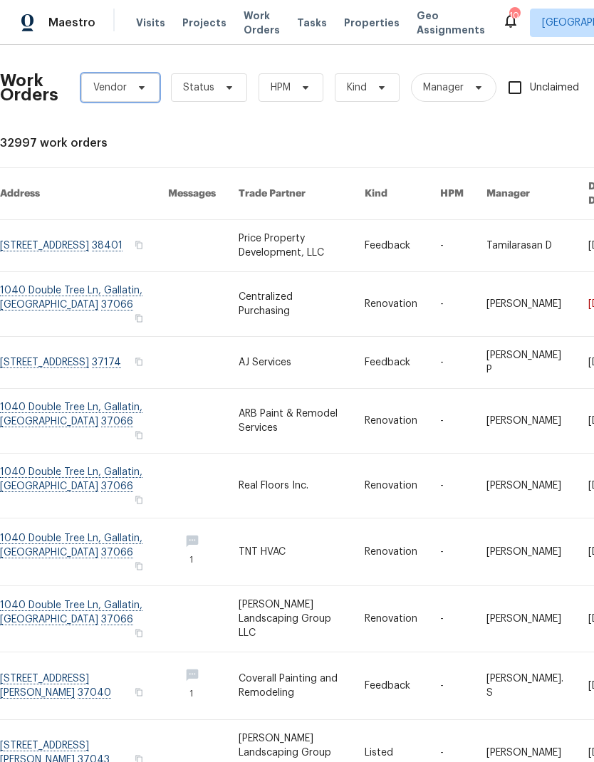
click at [132, 83] on span at bounding box center [140, 87] width 16 height 11
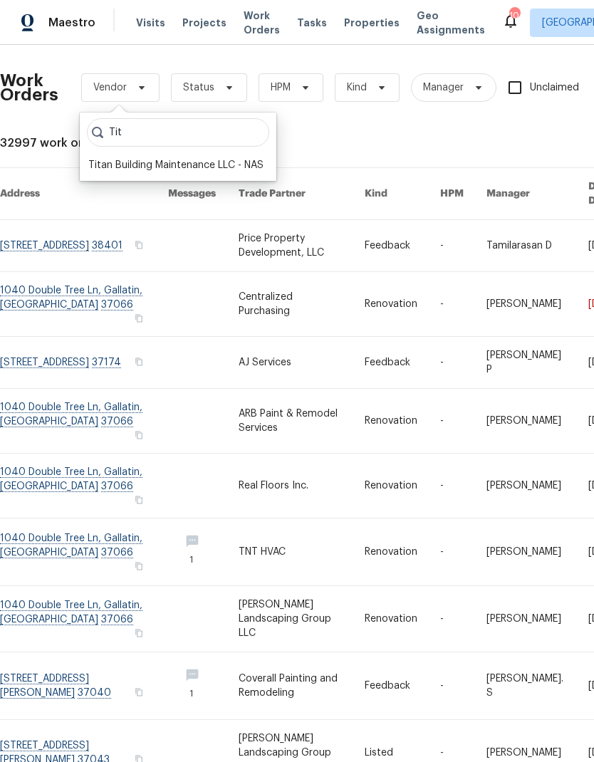
type input "Tit"
click at [209, 172] on div "Titan Building Maintenance LLC - NAS" at bounding box center [175, 165] width 175 height 14
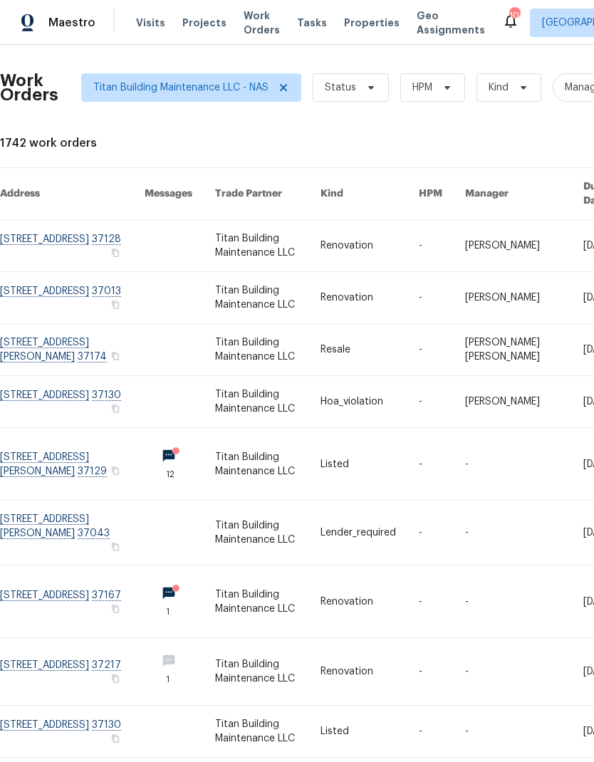
scroll to position [-1, 66]
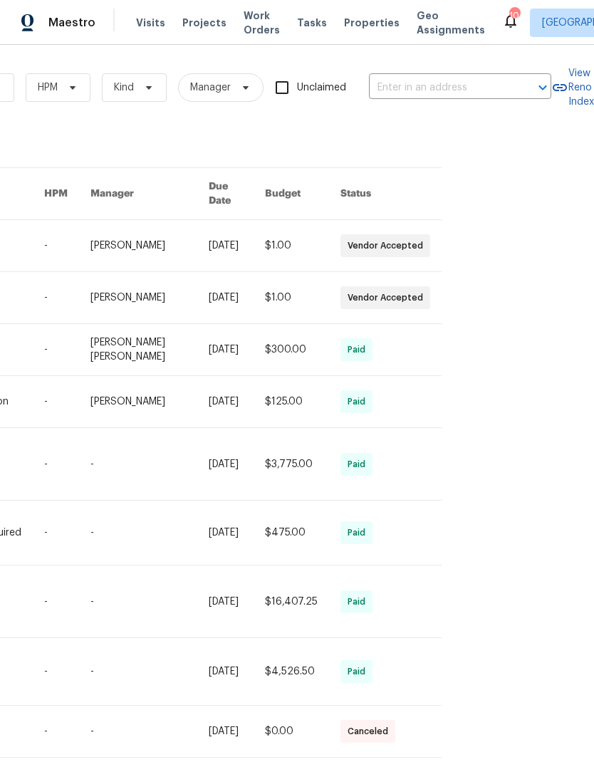
scroll to position [0, 376]
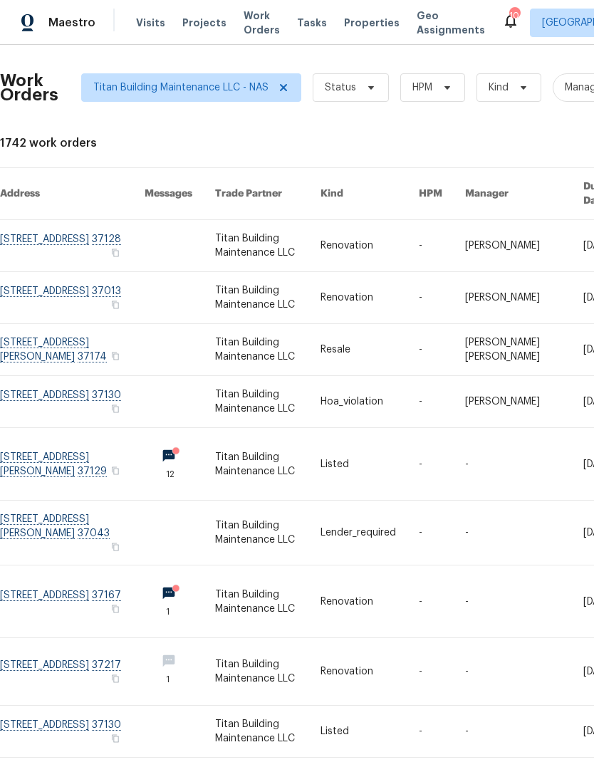
click at [37, 279] on link at bounding box center [72, 297] width 145 height 51
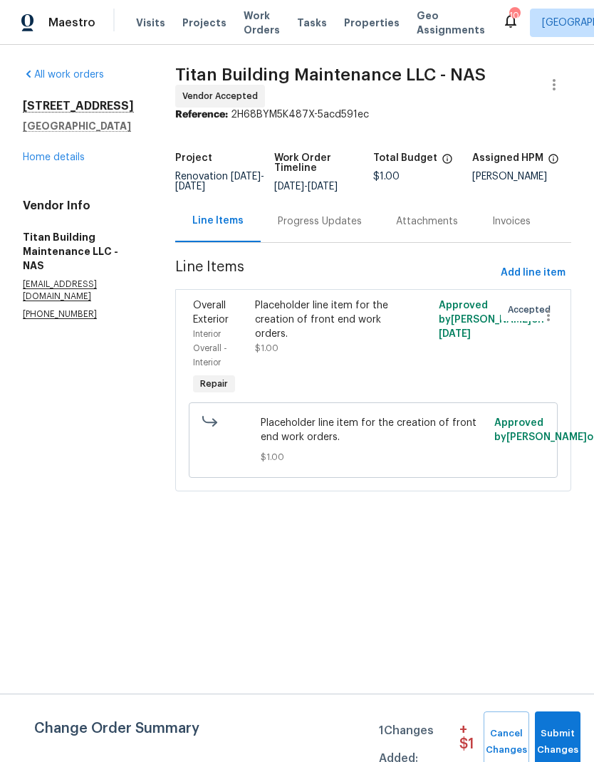
click at [43, 158] on link "Home details" at bounding box center [54, 157] width 62 height 10
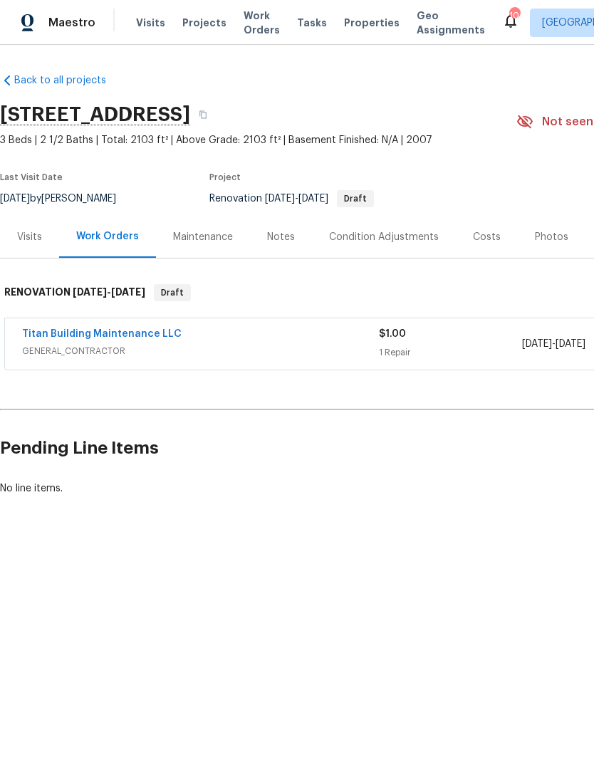
click at [365, 248] on div "Condition Adjustments" at bounding box center [384, 237] width 144 height 42
